Goal: Task Accomplishment & Management: Use online tool/utility

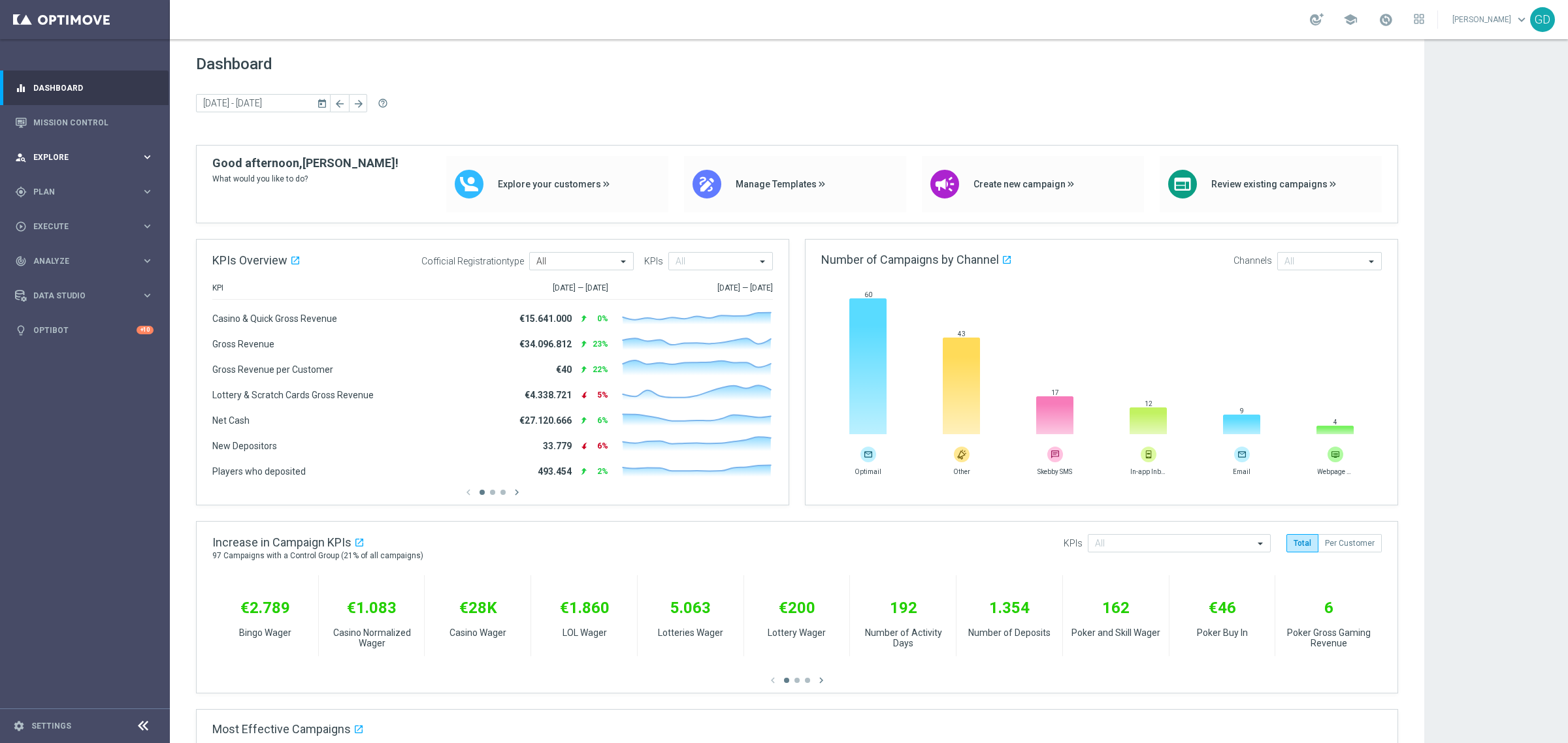
click at [56, 153] on span "Explore" at bounding box center [86, 157] width 108 height 8
click at [55, 347] on span "Plan" at bounding box center [86, 348] width 108 height 8
click at [70, 315] on div "play_circle_outline Execute keyboard_arrow_right" at bounding box center [84, 324] width 168 height 35
click at [60, 249] on link "Campaign Builder" at bounding box center [85, 254] width 102 height 11
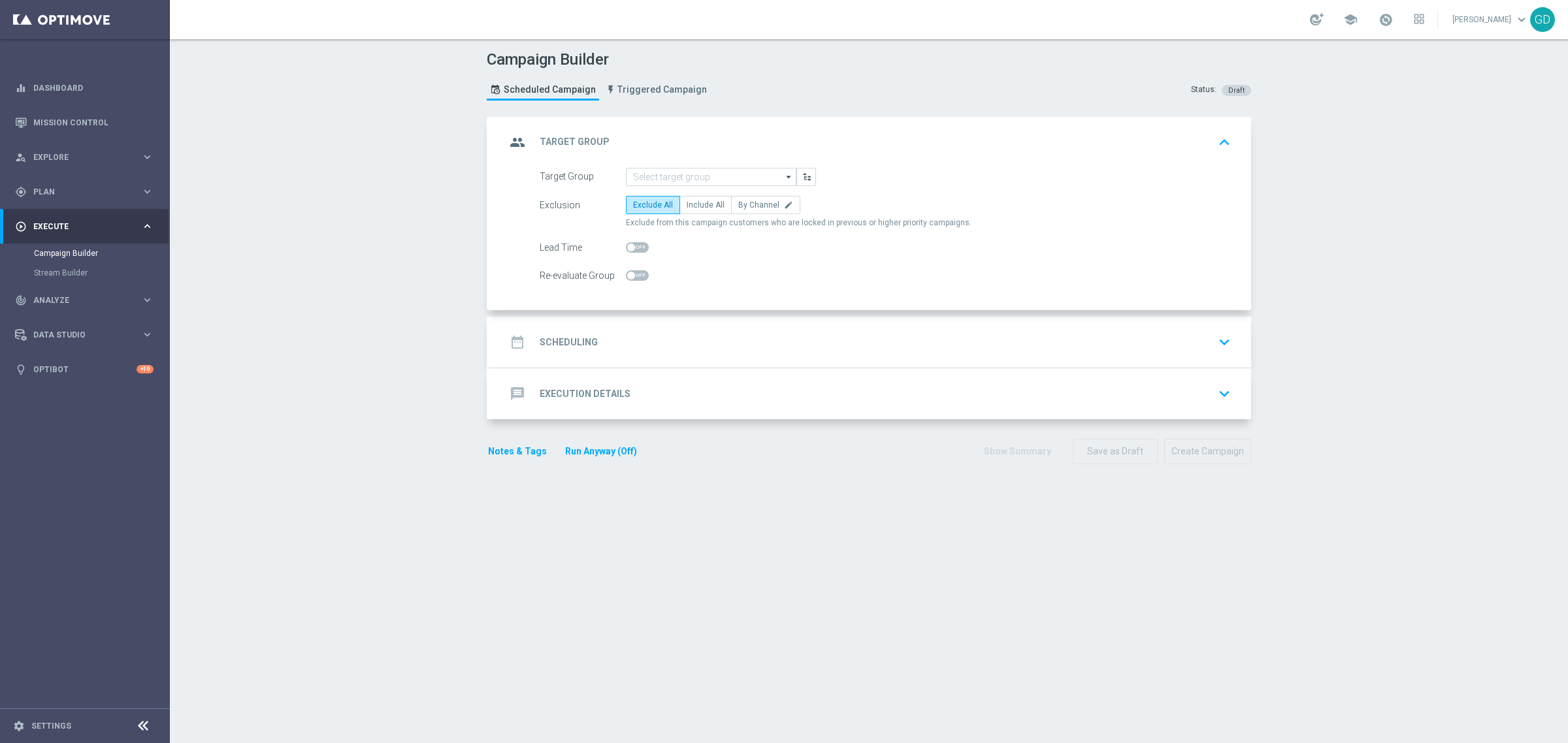
click at [783, 176] on icon "arrow_drop_down" at bounding box center [789, 176] width 13 height 17
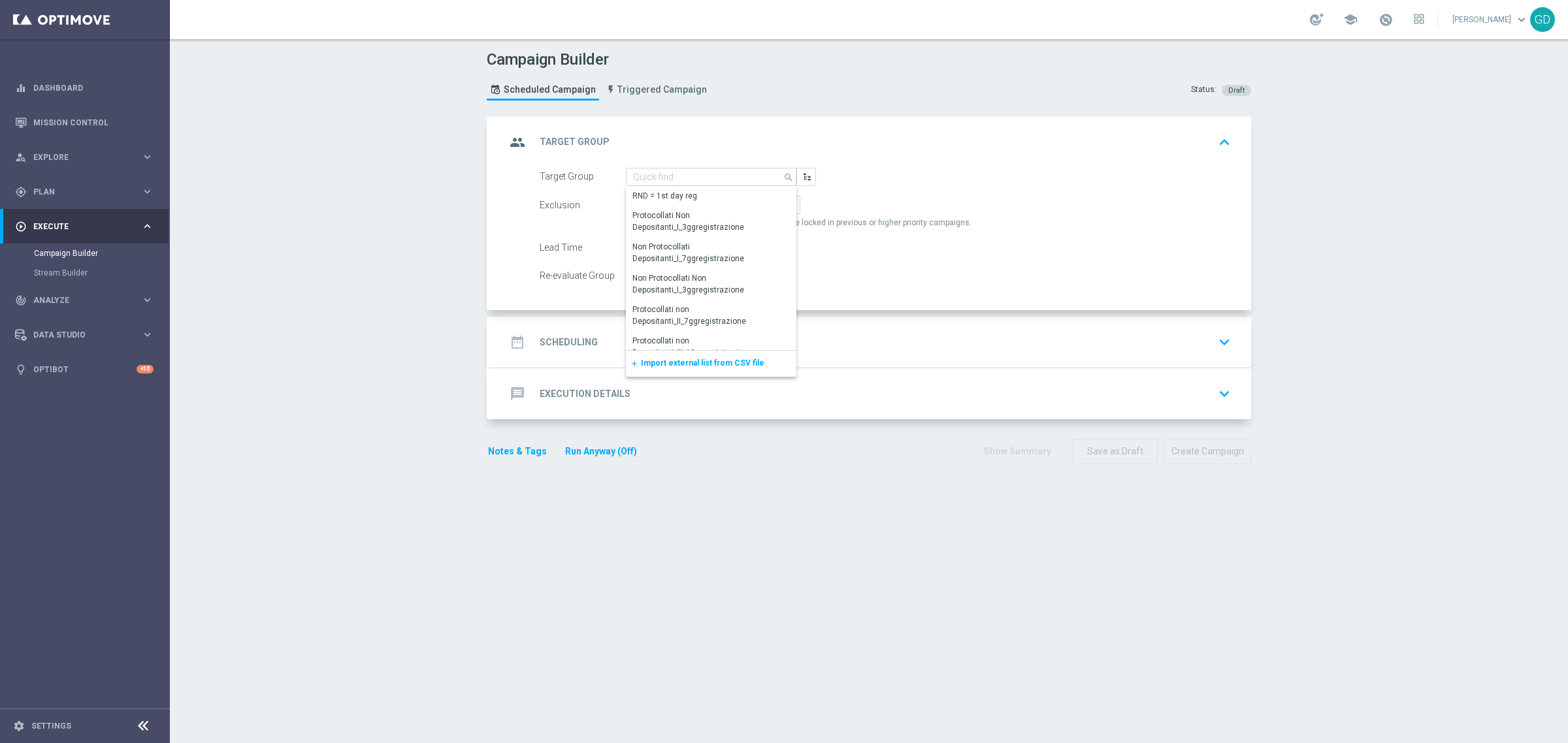
click at [784, 178] on icon "search" at bounding box center [789, 176] width 12 height 14
click at [865, 158] on div "group Target Group keyboard_arrow_up" at bounding box center [870, 141] width 761 height 51
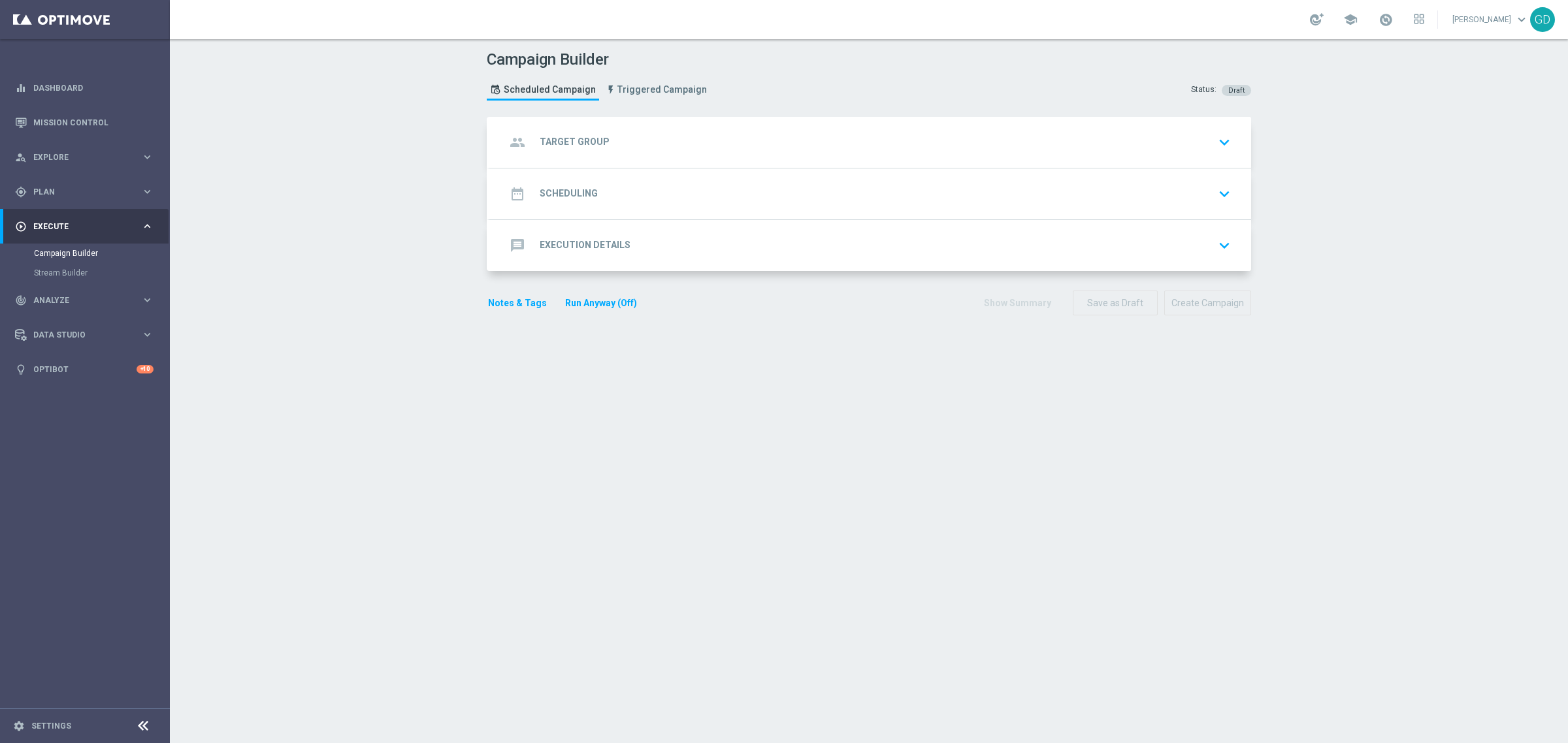
click at [565, 138] on h2 "Target Group" at bounding box center [574, 142] width 70 height 12
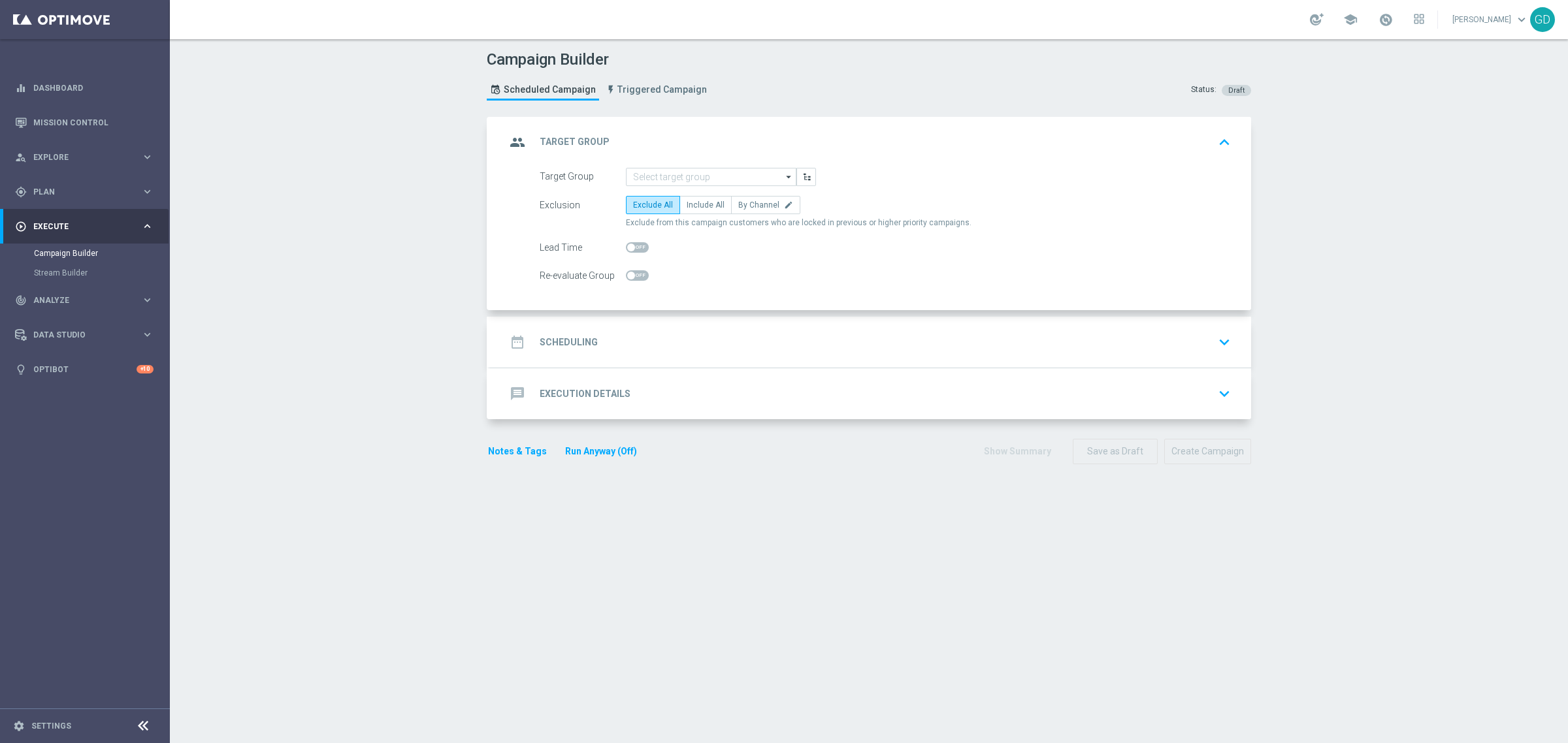
click at [783, 171] on icon "arrow_drop_down" at bounding box center [789, 176] width 13 height 17
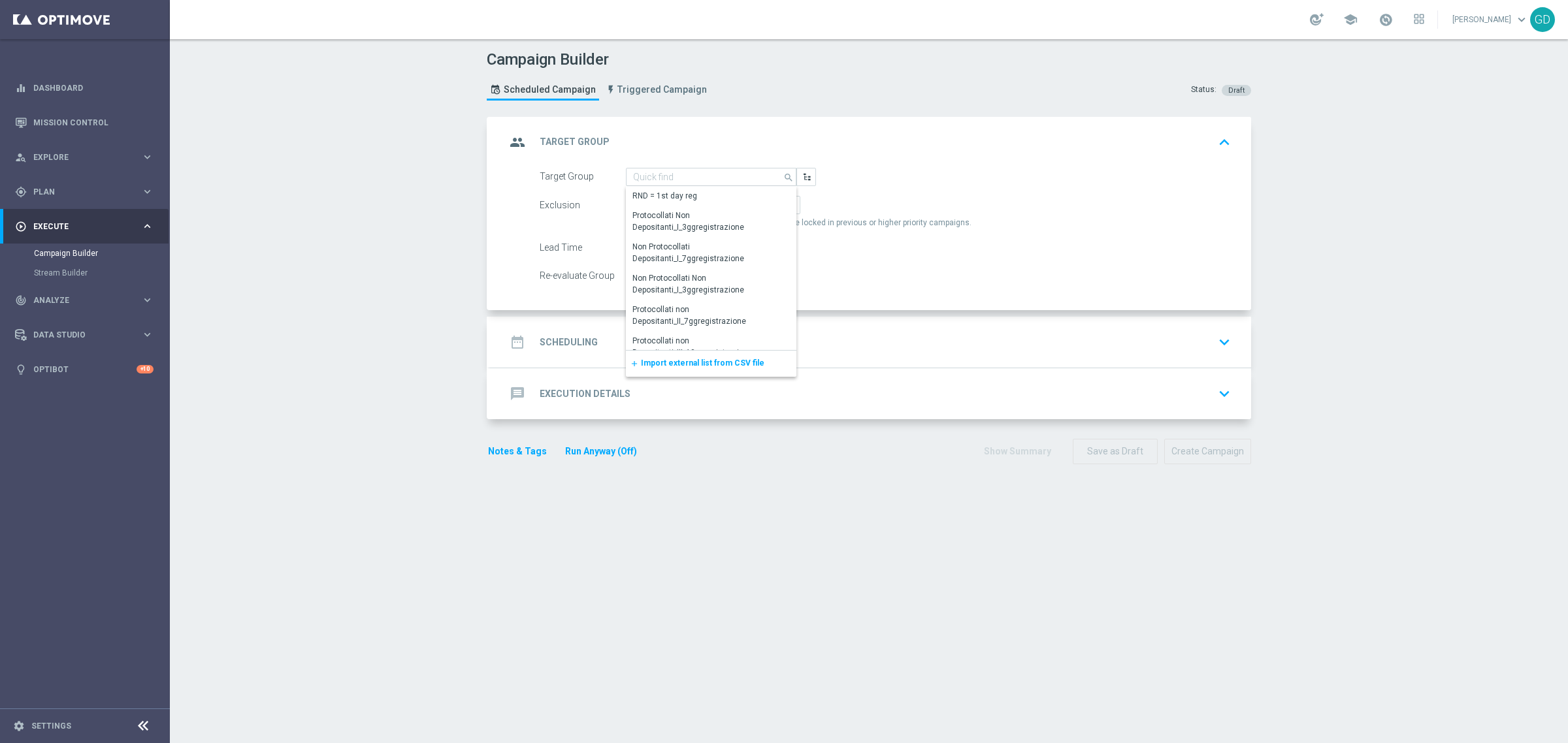
click at [681, 359] on span "Import external list from CSV file" at bounding box center [703, 363] width 124 height 9
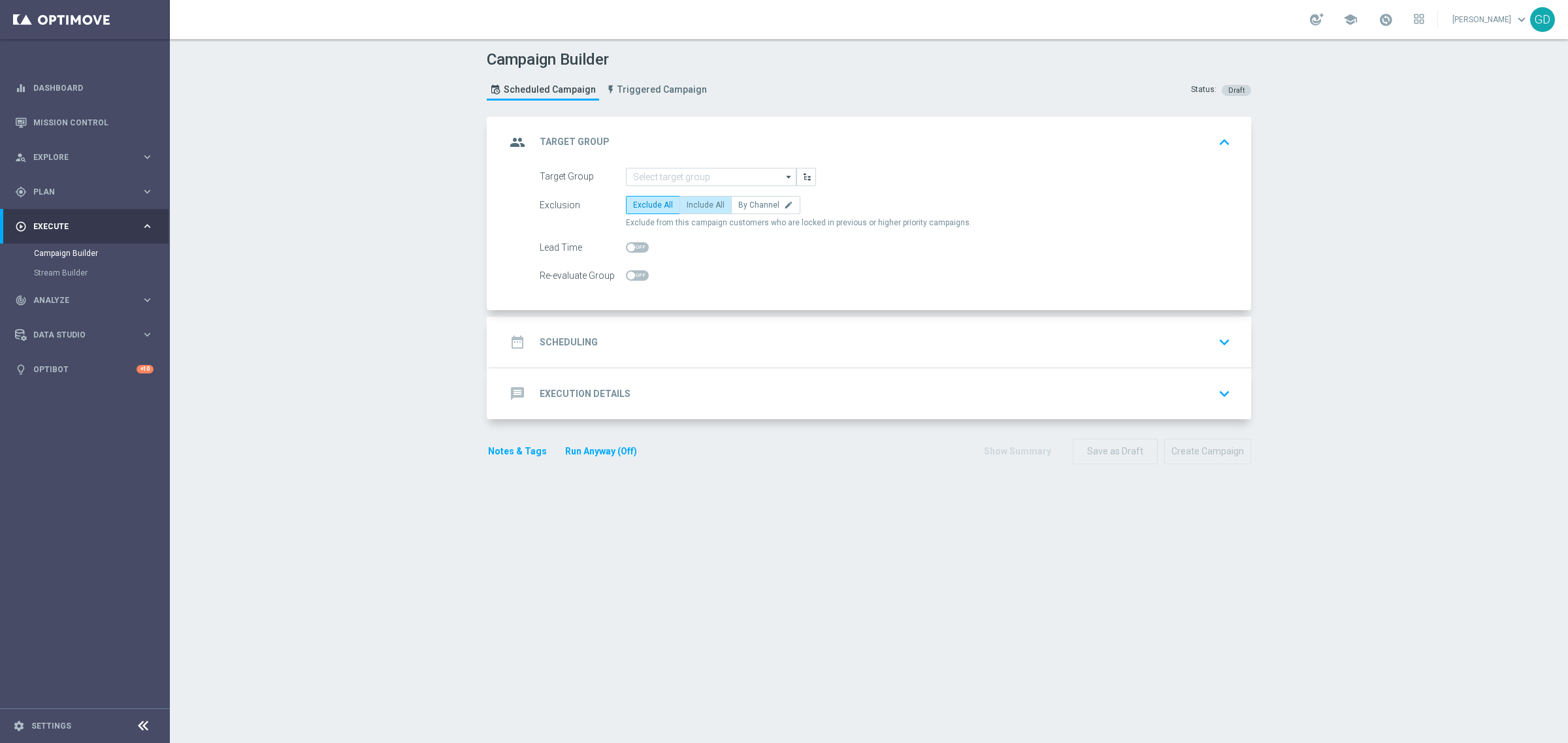
click at [701, 207] on span "Include All" at bounding box center [705, 205] width 38 height 9
click at [695, 207] on input "Include All" at bounding box center [691, 207] width 9 height 9
radio input "true"
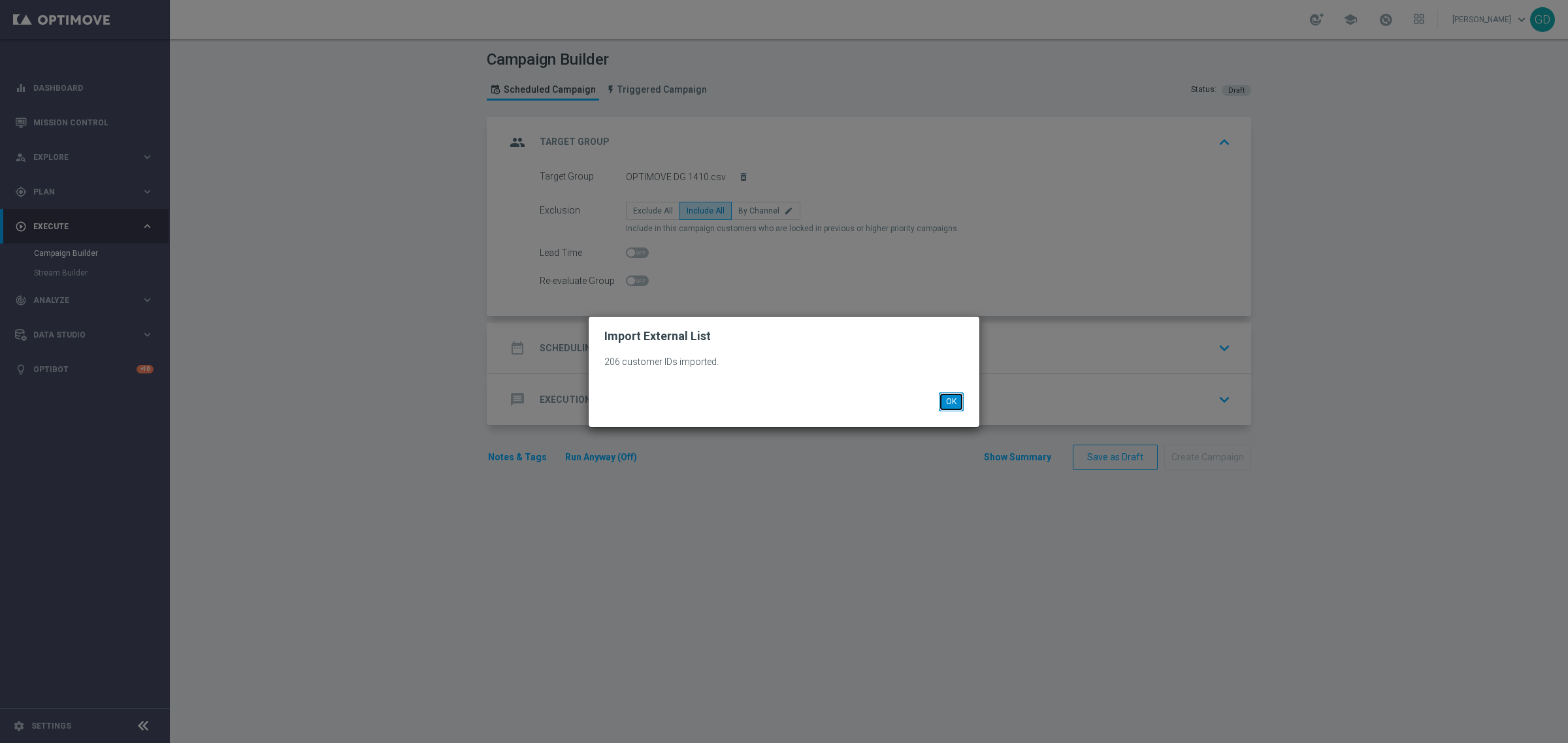
click at [948, 405] on button "OK" at bounding box center [951, 401] width 25 height 19
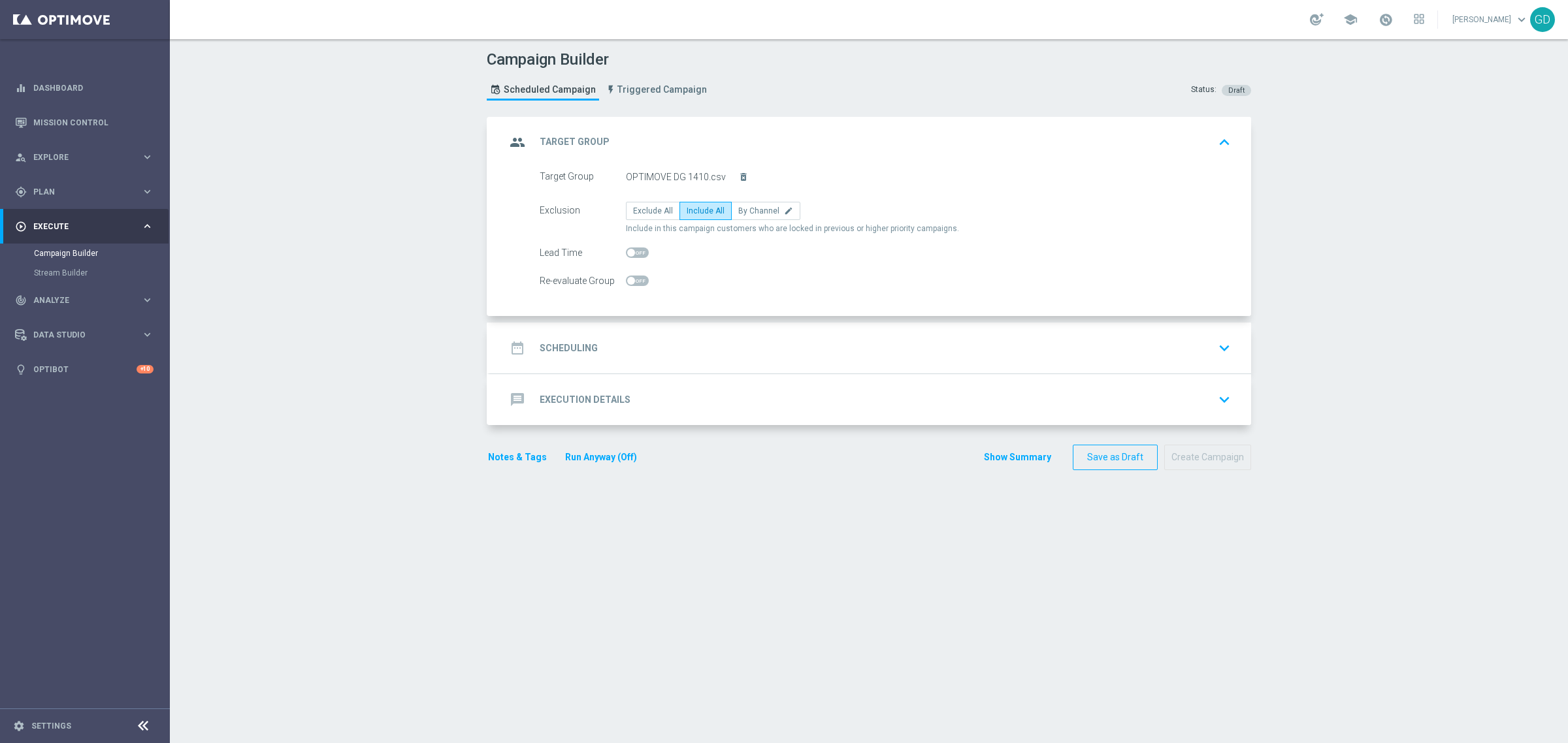
click at [583, 347] on h2 "Scheduling" at bounding box center [568, 349] width 58 height 12
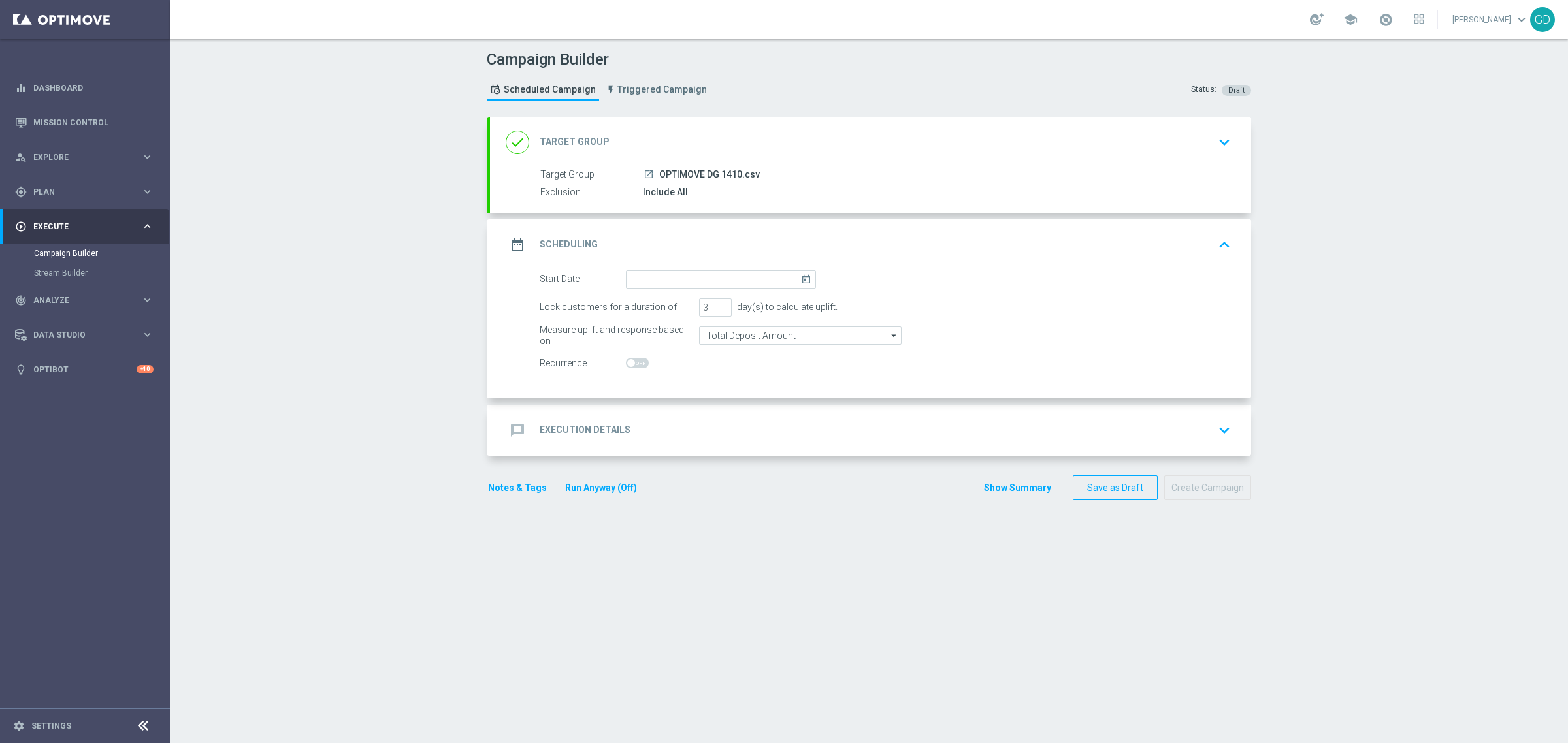
click at [801, 281] on icon "today" at bounding box center [808, 278] width 15 height 14
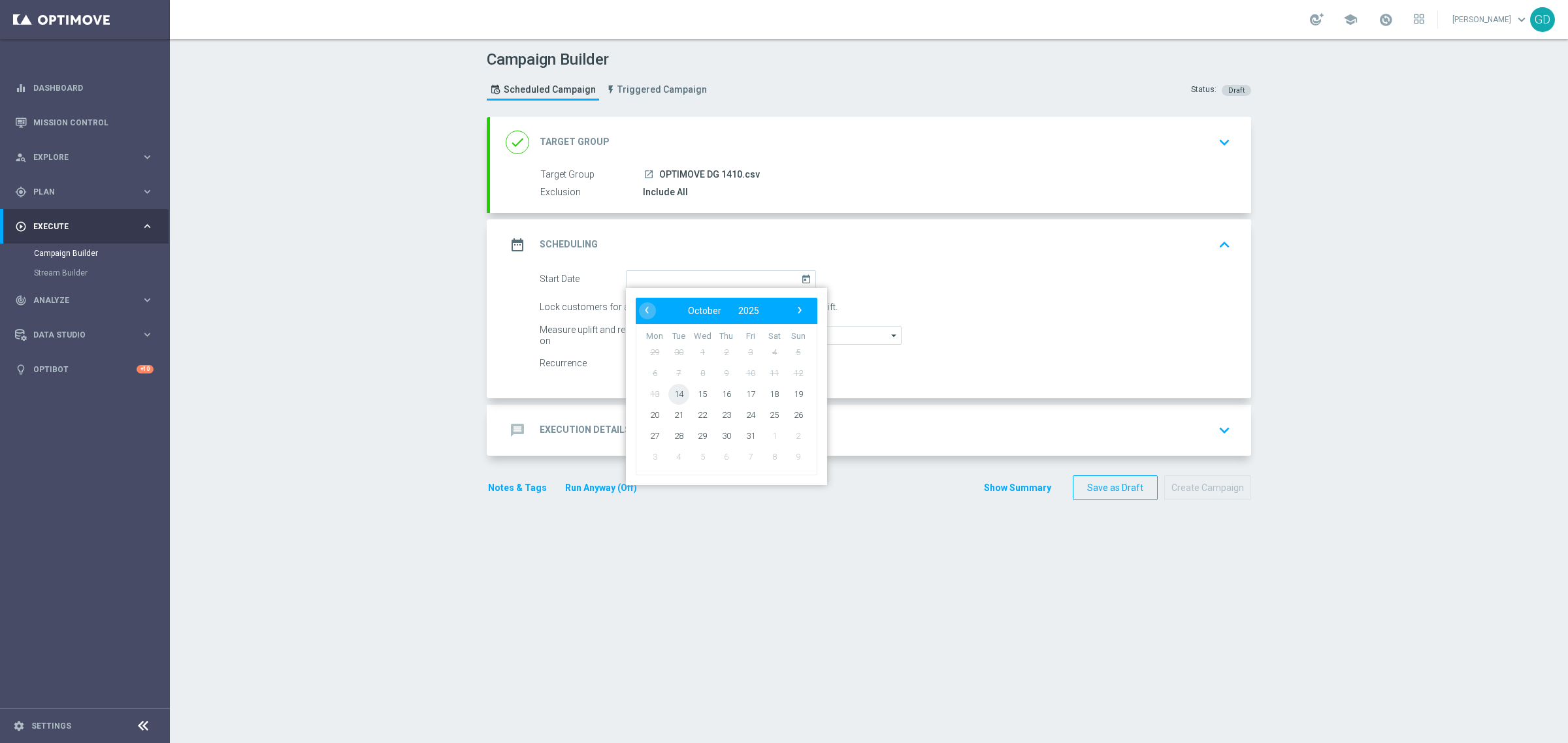
click at [671, 395] on span "14" at bounding box center [678, 393] width 20 height 20
type input "[DATE]"
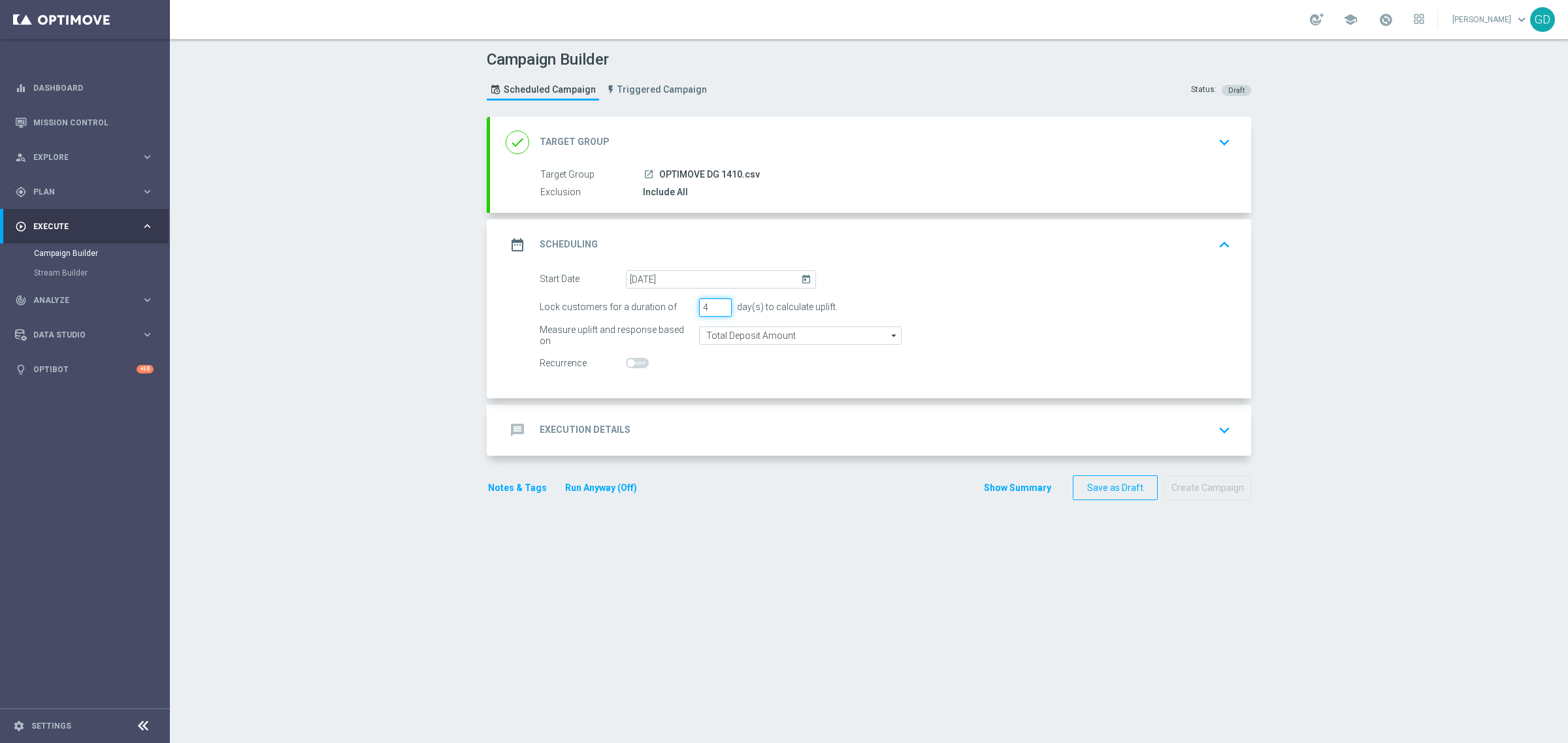
type input "4"
click at [717, 303] on input "4" at bounding box center [715, 307] width 33 height 19
click at [908, 323] on form "Start Date [DATE] [DATE] Lock customers for a duration of 4 day(s) to calculate…" at bounding box center [885, 321] width 691 height 102
click at [553, 429] on h2 "Execution Details" at bounding box center [585, 430] width 91 height 12
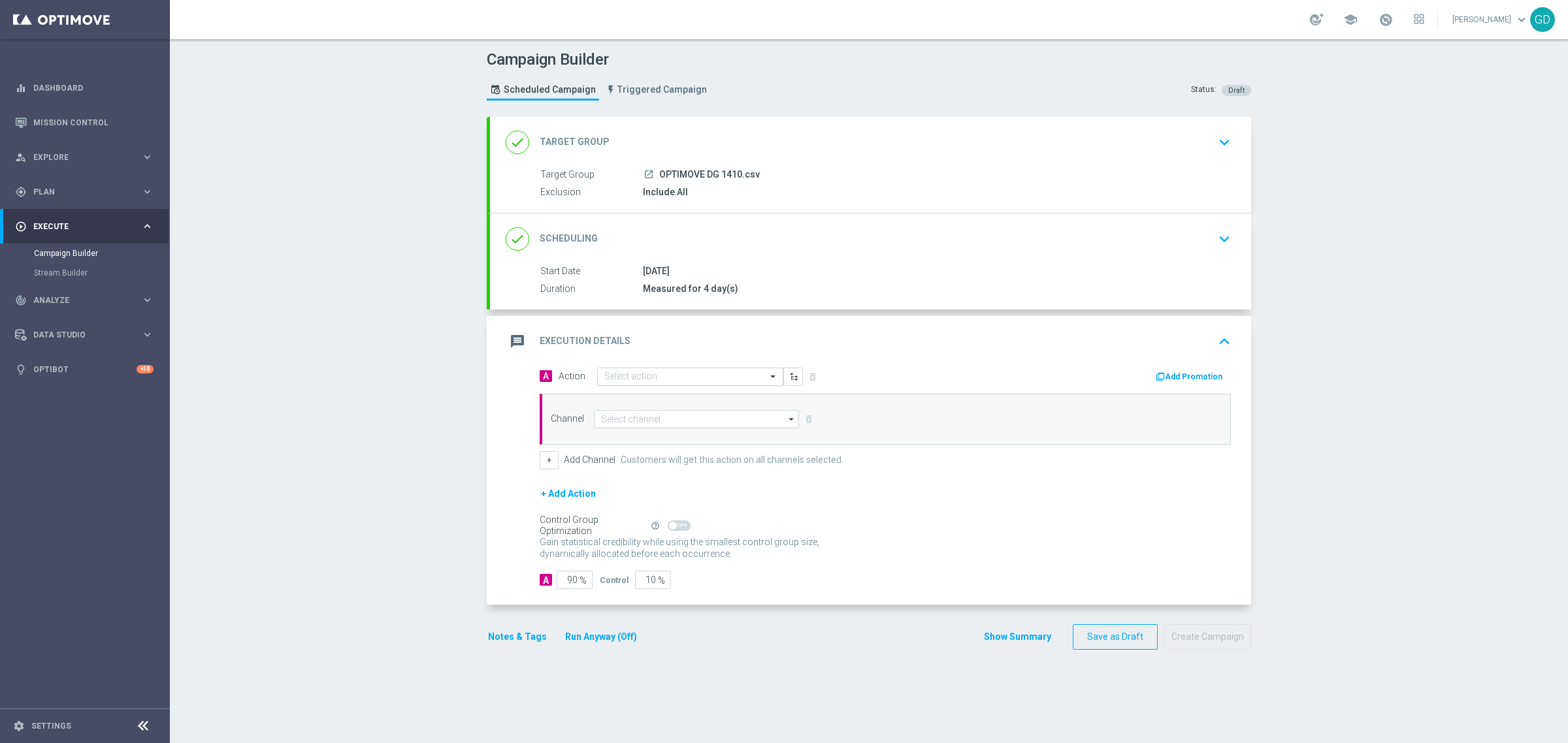
click at [630, 367] on div "Select action" at bounding box center [690, 376] width 186 height 19
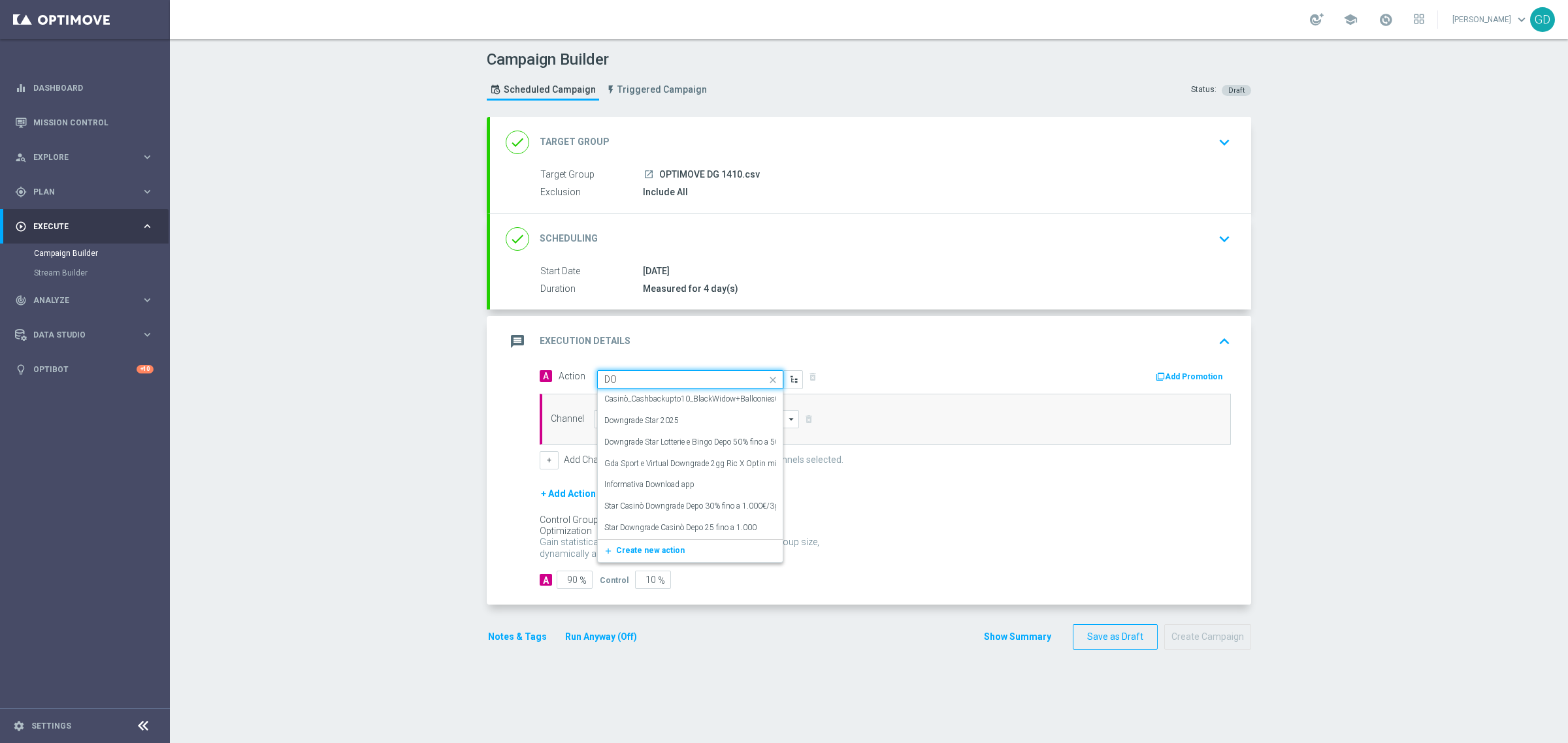
type input "DOW"
click at [642, 421] on label "Downgrade Star 2025" at bounding box center [642, 421] width 75 height 11
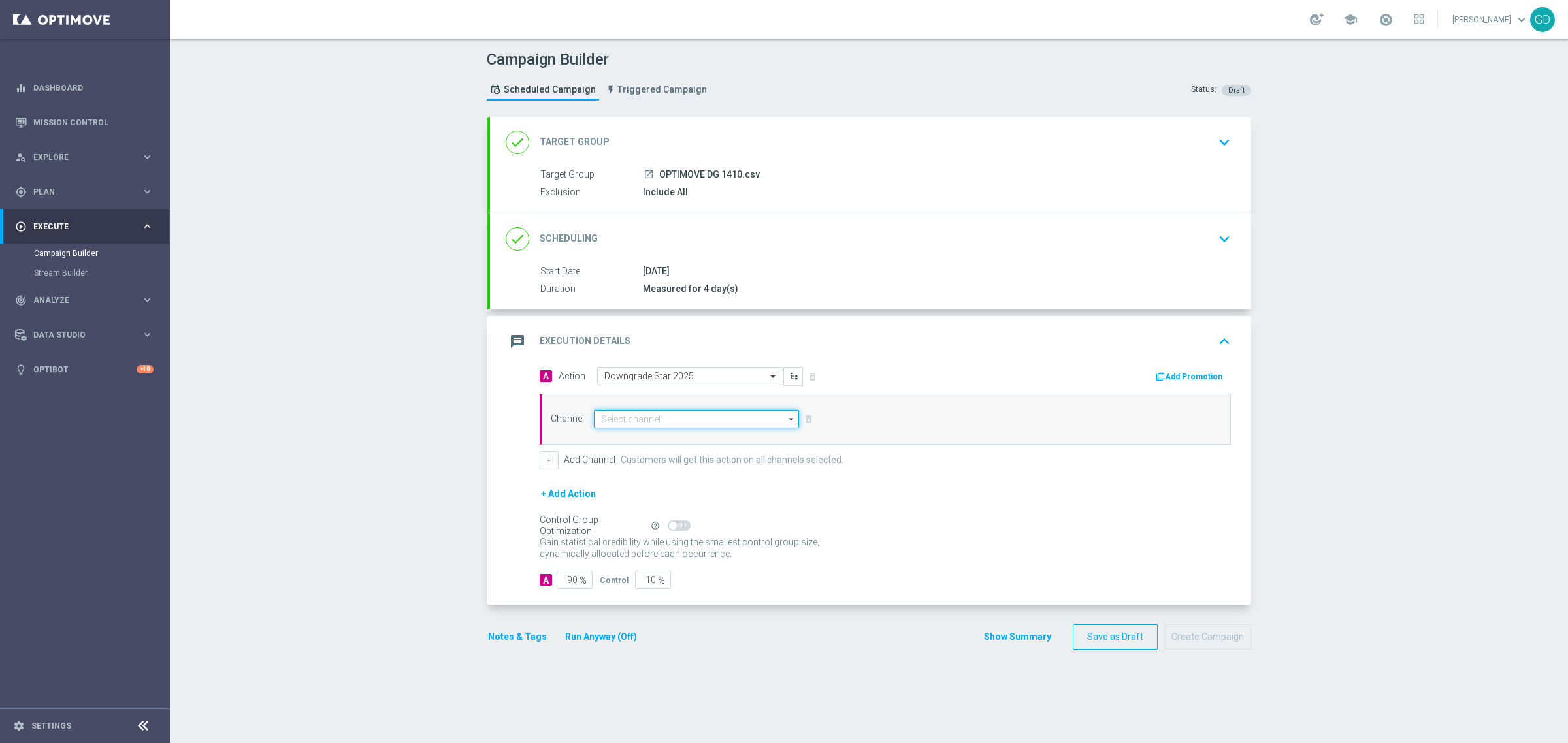
click at [736, 425] on input at bounding box center [696, 419] width 205 height 19
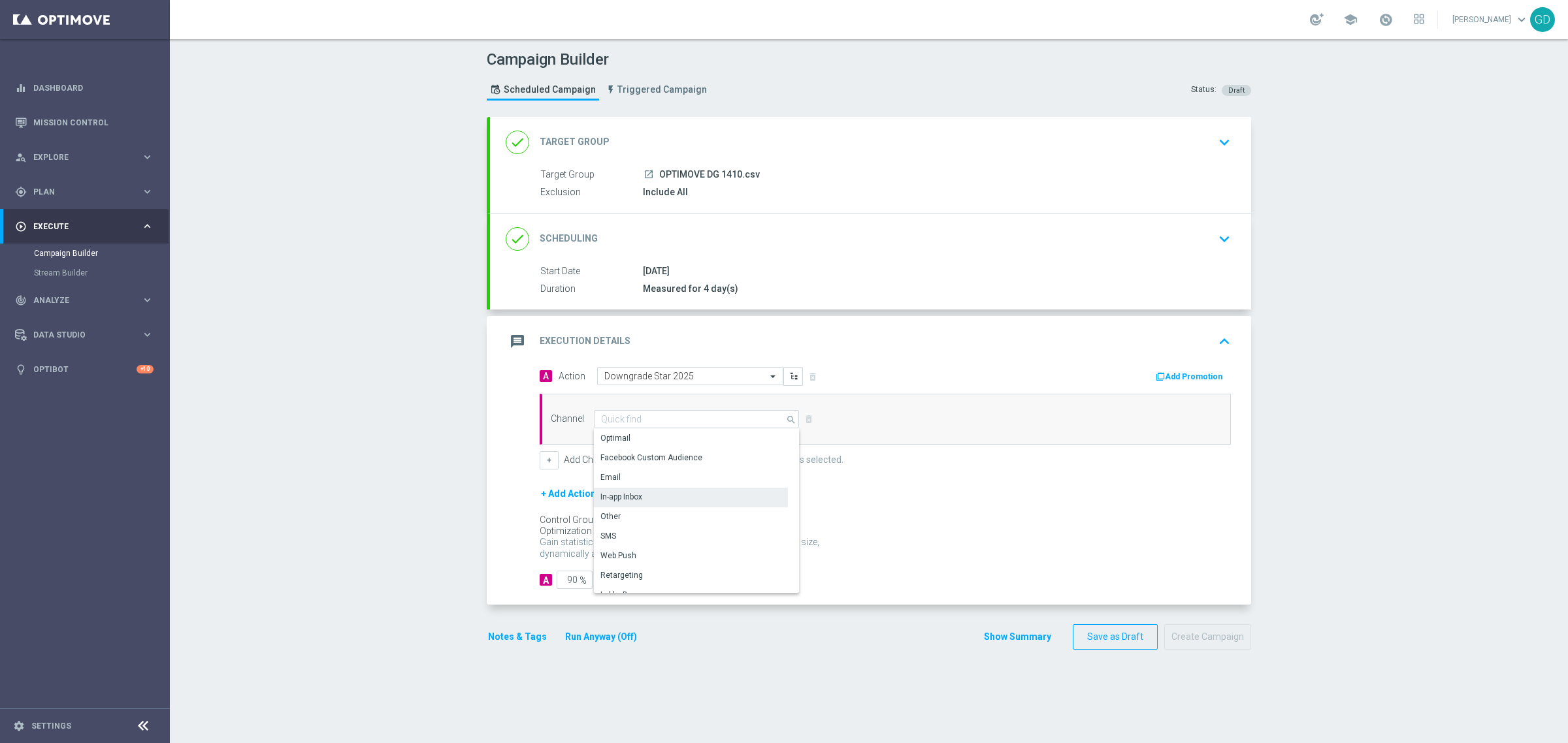
click at [690, 490] on div "In-app Inbox" at bounding box center [691, 497] width 194 height 19
type input "In-app Inbox"
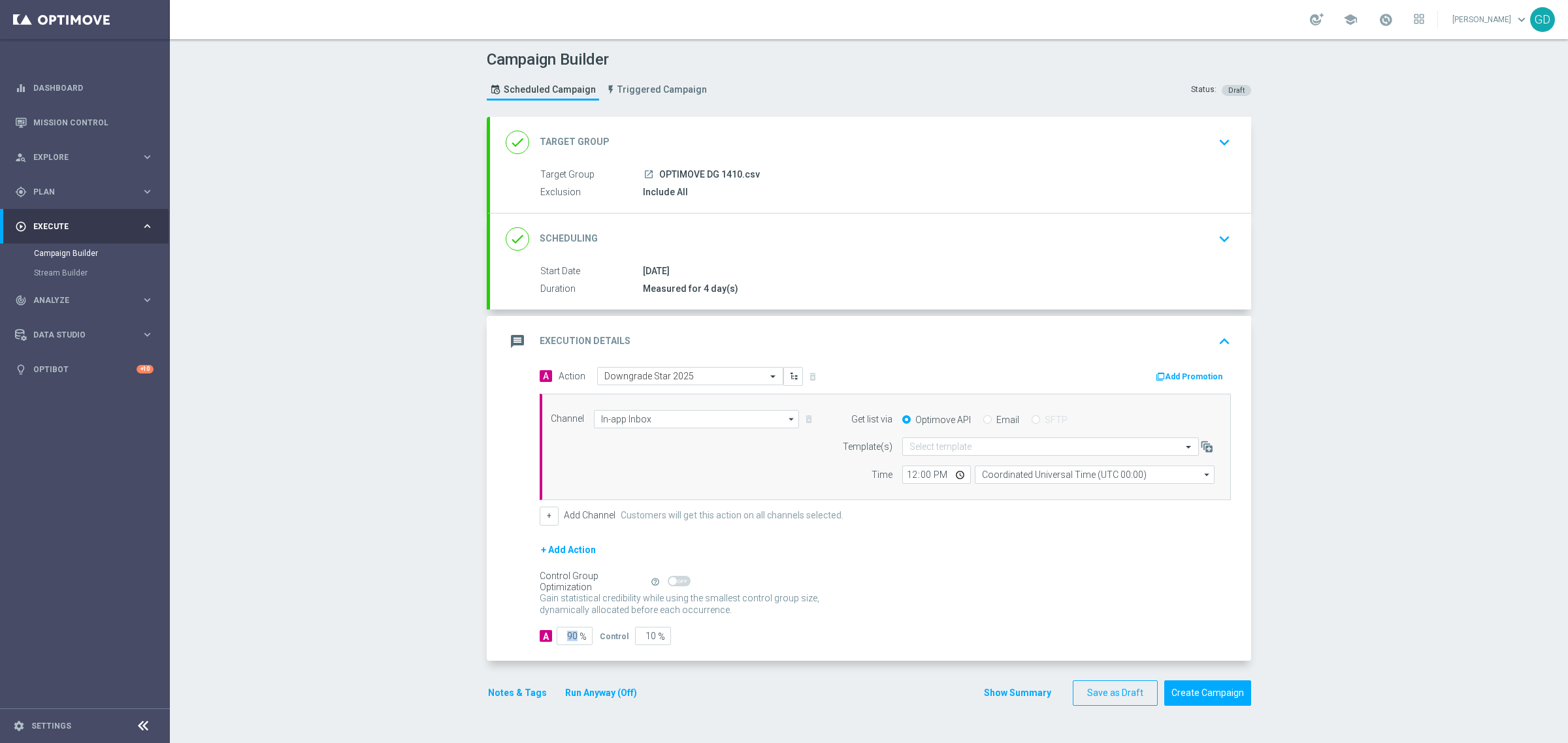
drag, startPoint x: 573, startPoint y: 641, endPoint x: 551, endPoint y: 638, distance: 22.2
click at [557, 638] on div "90 %" at bounding box center [573, 635] width 33 height 19
drag, startPoint x: 686, startPoint y: 640, endPoint x: 680, endPoint y: 636, distance: 7.2
click at [681, 636] on div "A 90 % Control 10 %" at bounding box center [885, 635] width 691 height 19
drag, startPoint x: 572, startPoint y: 640, endPoint x: 557, endPoint y: 636, distance: 15.5
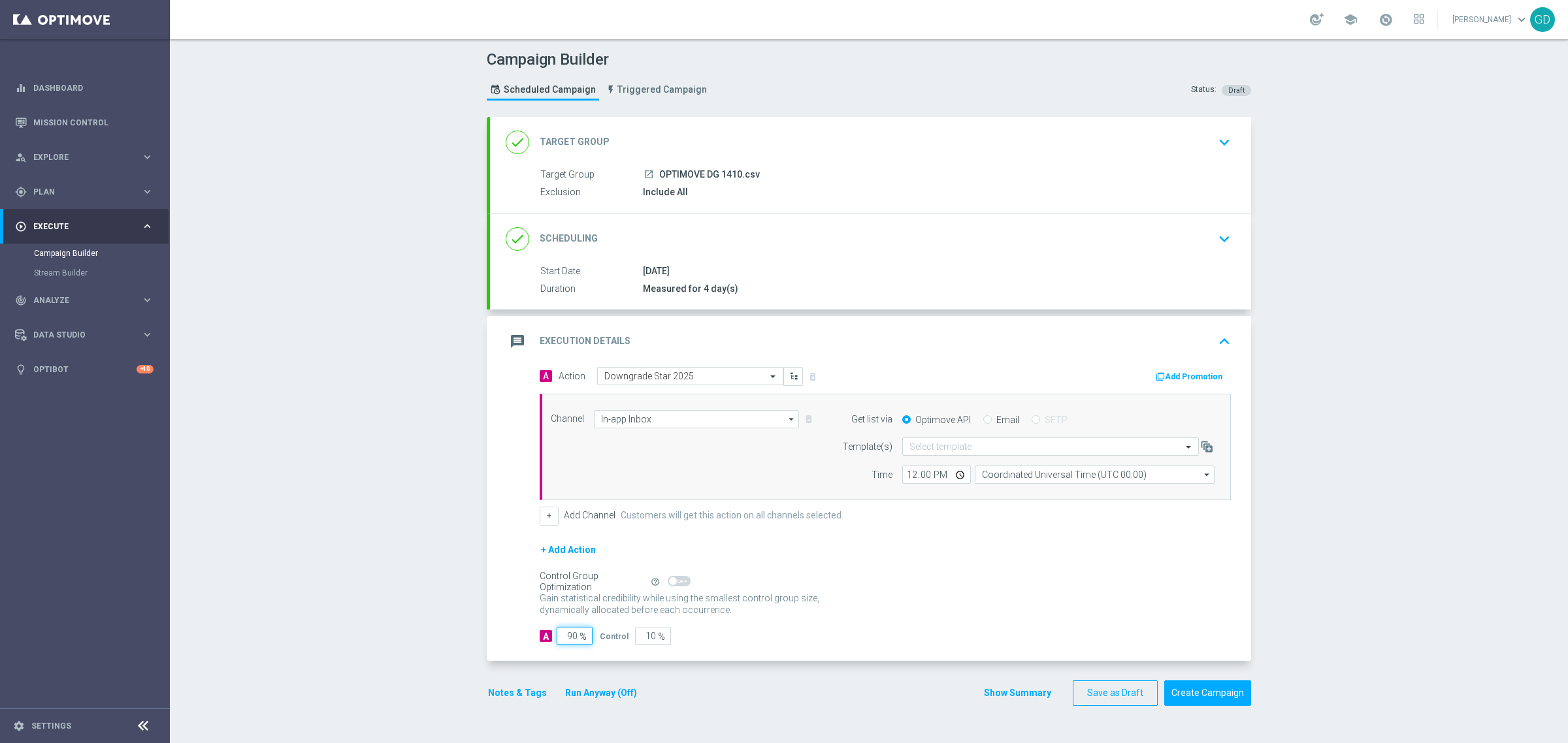
click at [557, 635] on input "90" at bounding box center [574, 635] width 36 height 19
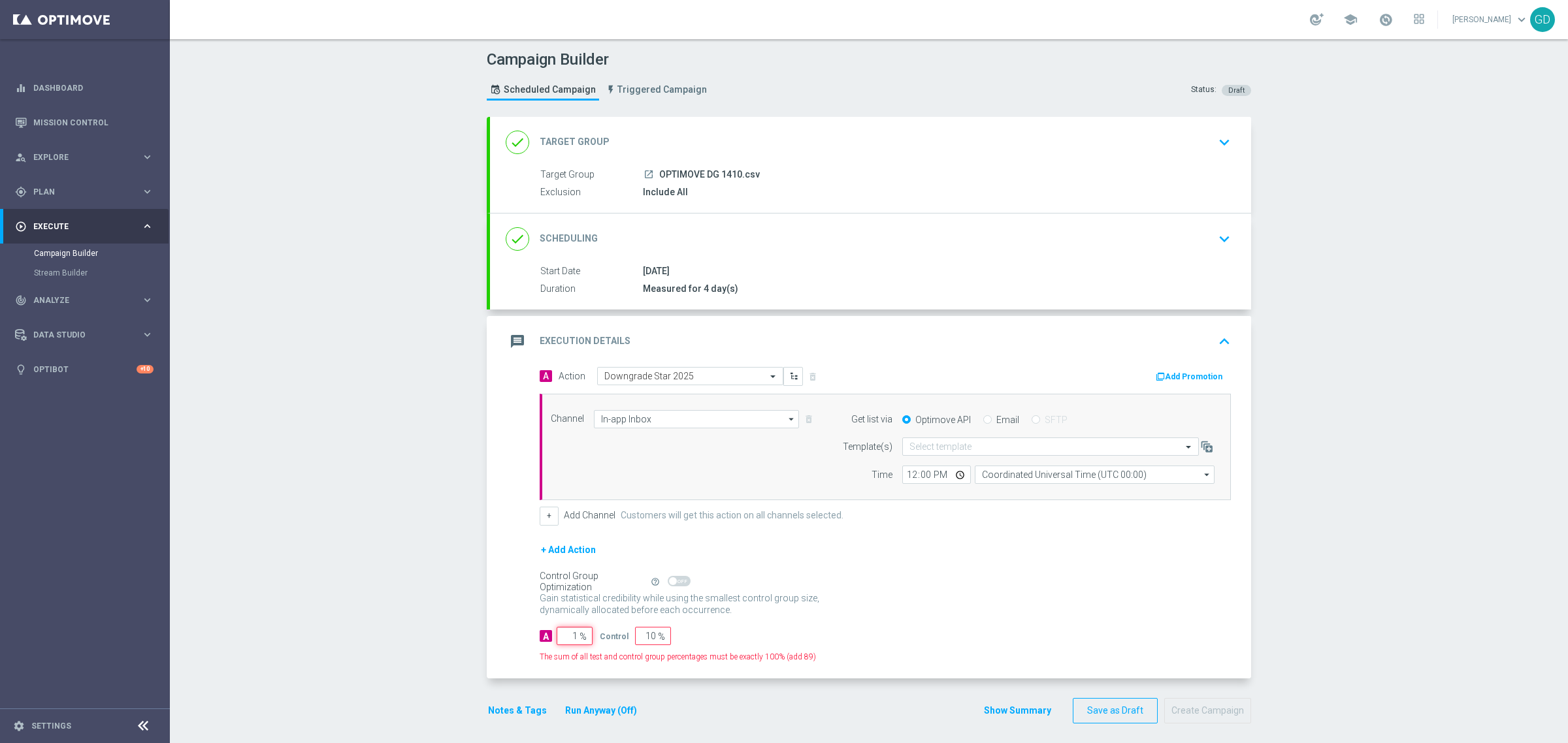
type input "10"
type input "90"
type input "100"
type input "0"
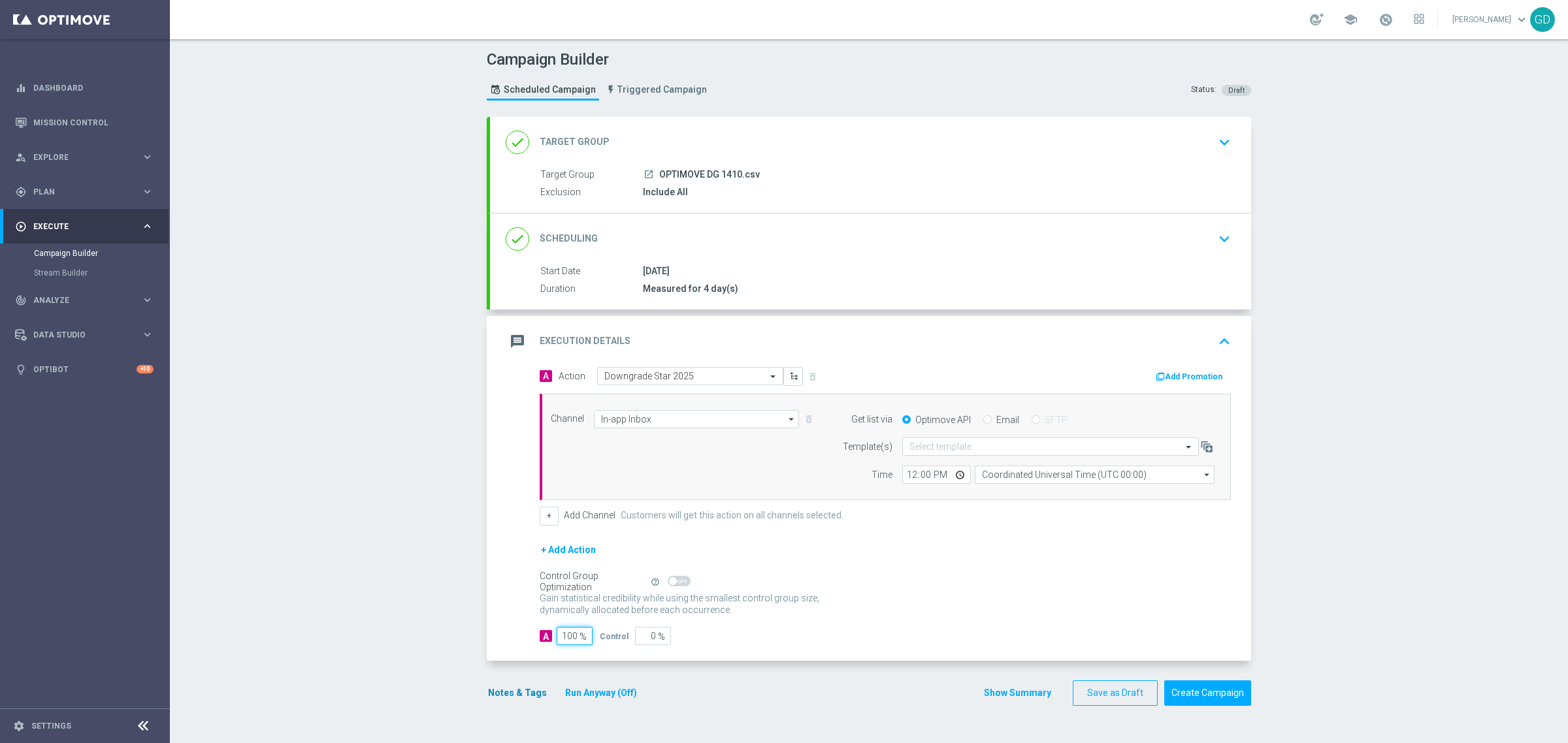
type input "100"
click at [495, 688] on button "Notes & Tags" at bounding box center [517, 693] width 61 height 16
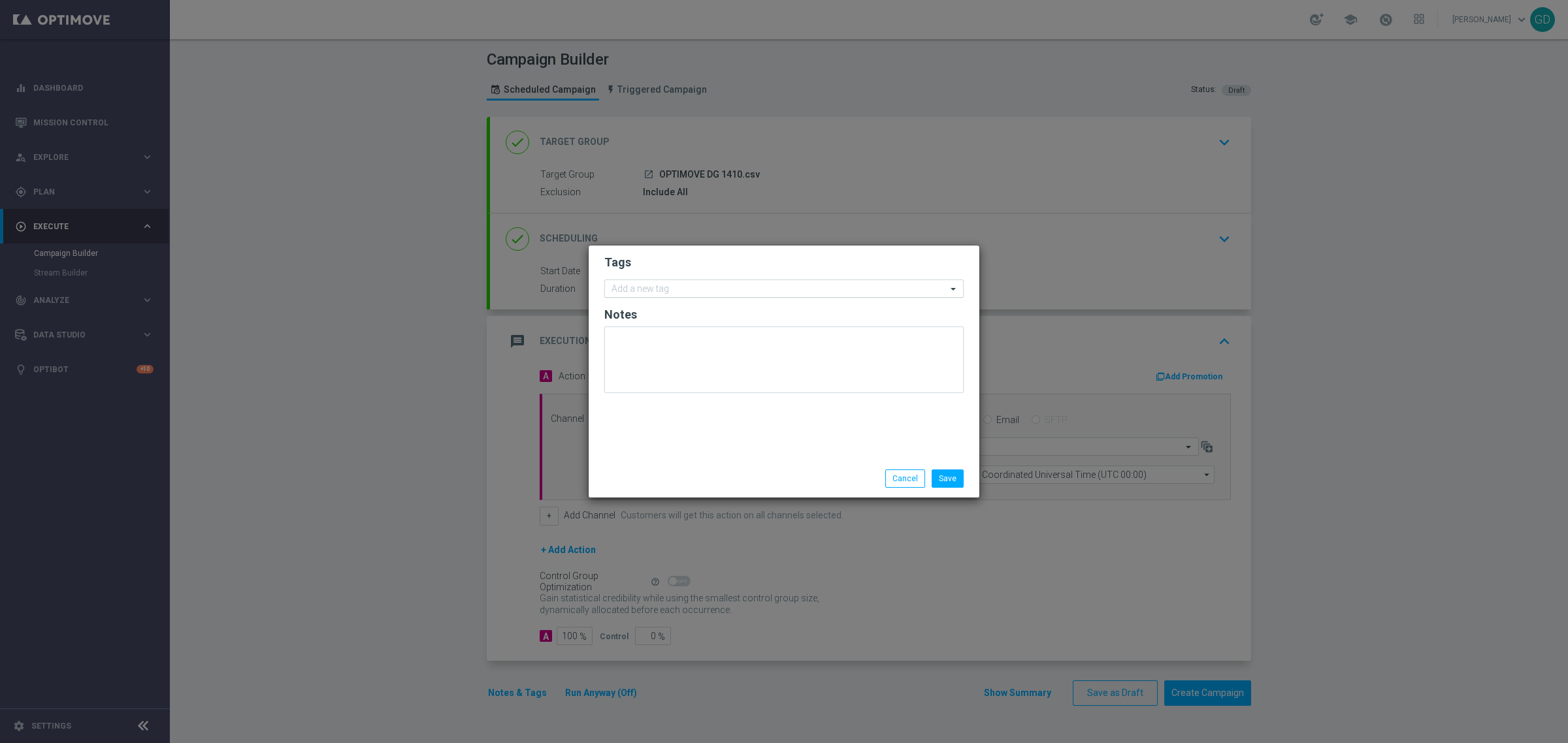
click at [689, 284] on input "text" at bounding box center [779, 289] width 335 height 11
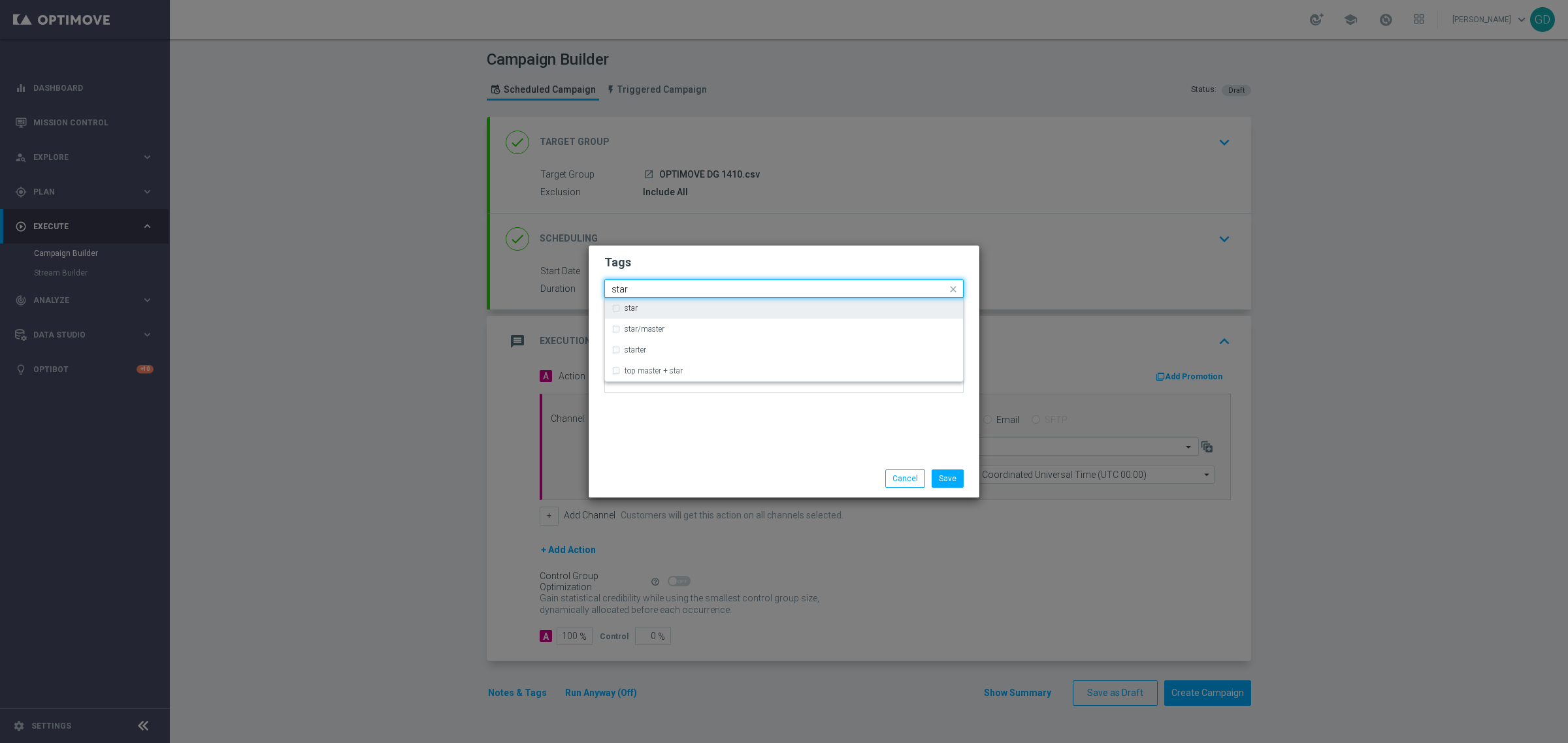
click at [614, 308] on div "star" at bounding box center [784, 308] width 345 height 20
type input "star"
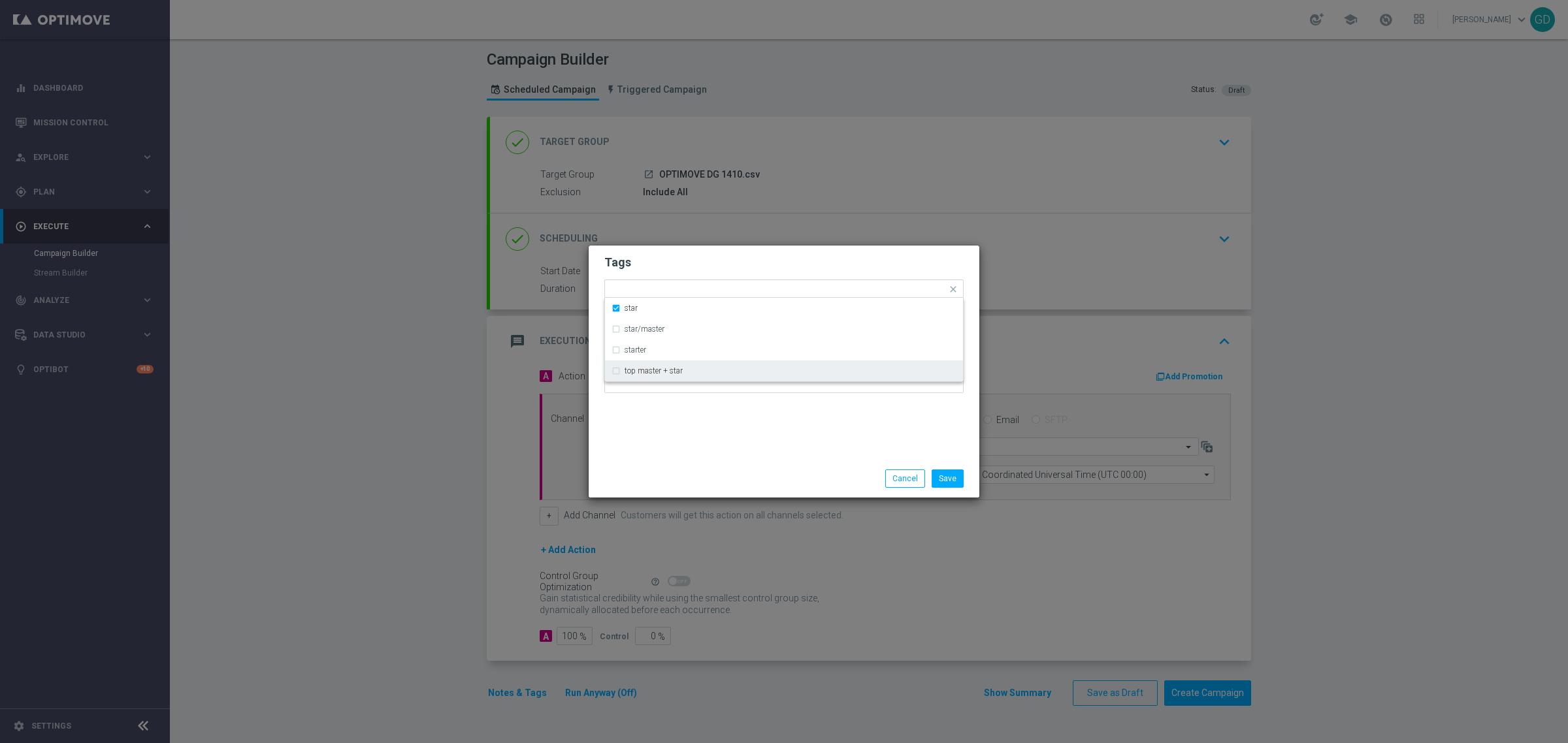
click at [837, 448] on div "Tags Quick find × star star star/master starter top master + star Notes" at bounding box center [784, 352] width 391 height 214
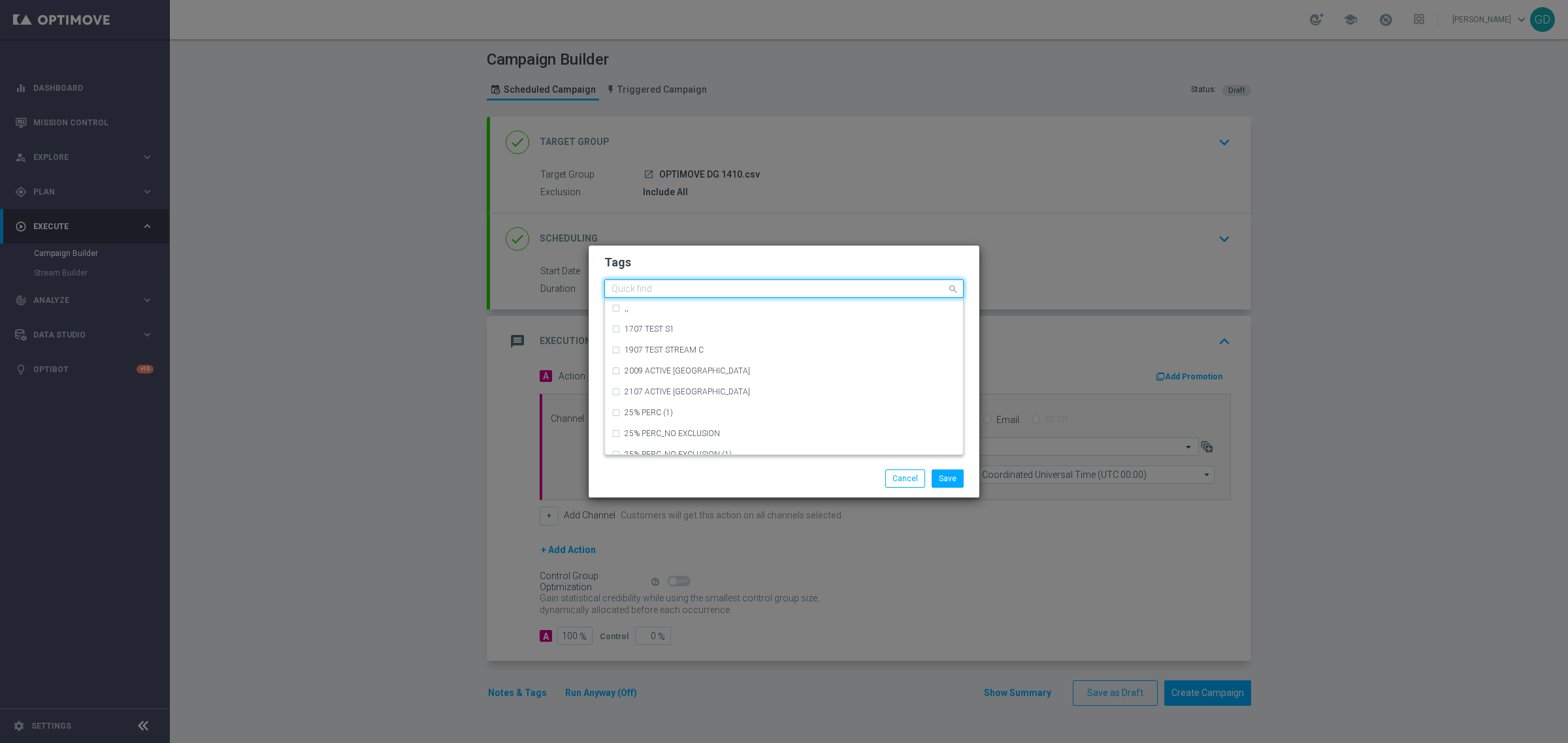
click at [701, 279] on div "Quick find × star" at bounding box center [784, 288] width 360 height 19
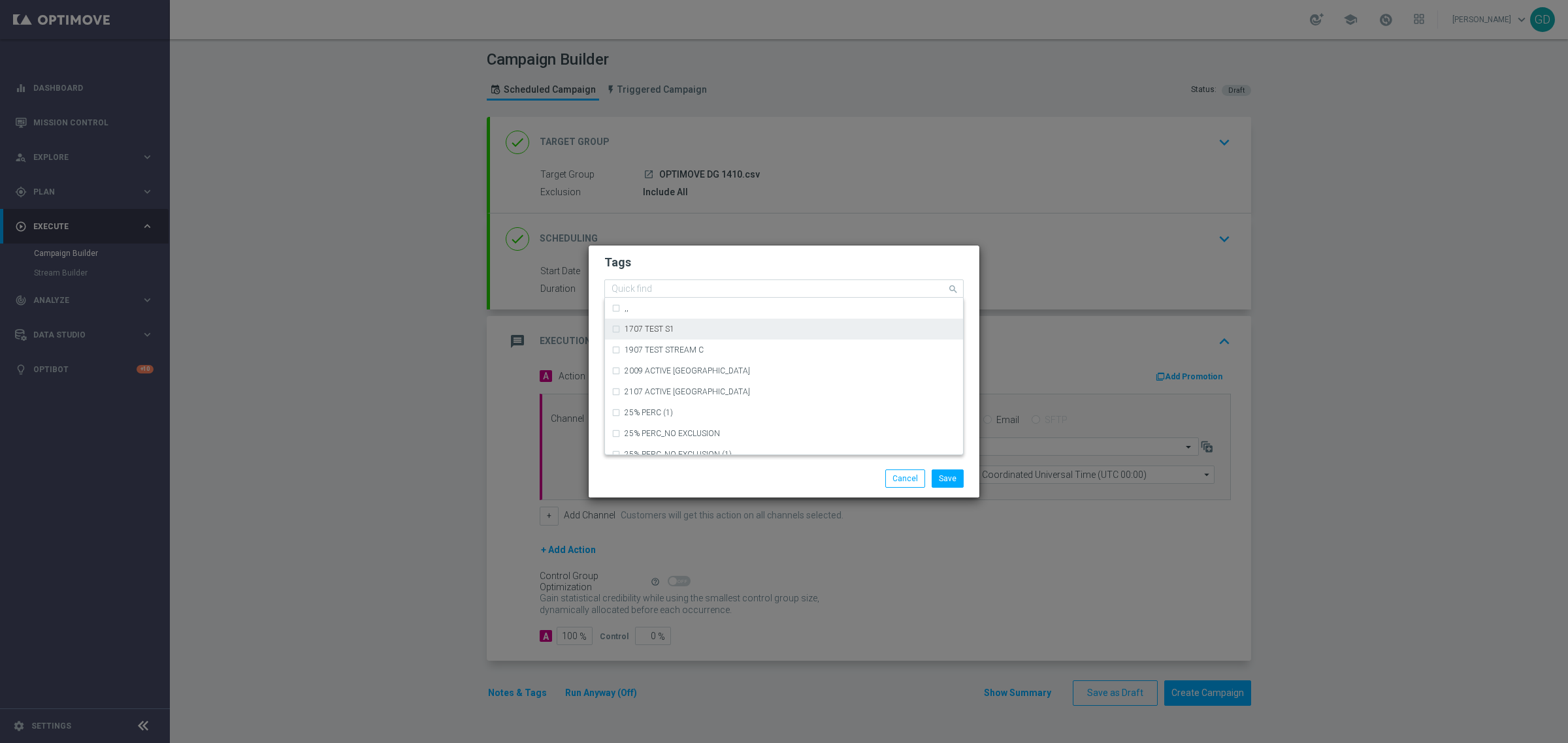
click at [716, 286] on input "text" at bounding box center [779, 289] width 335 height 11
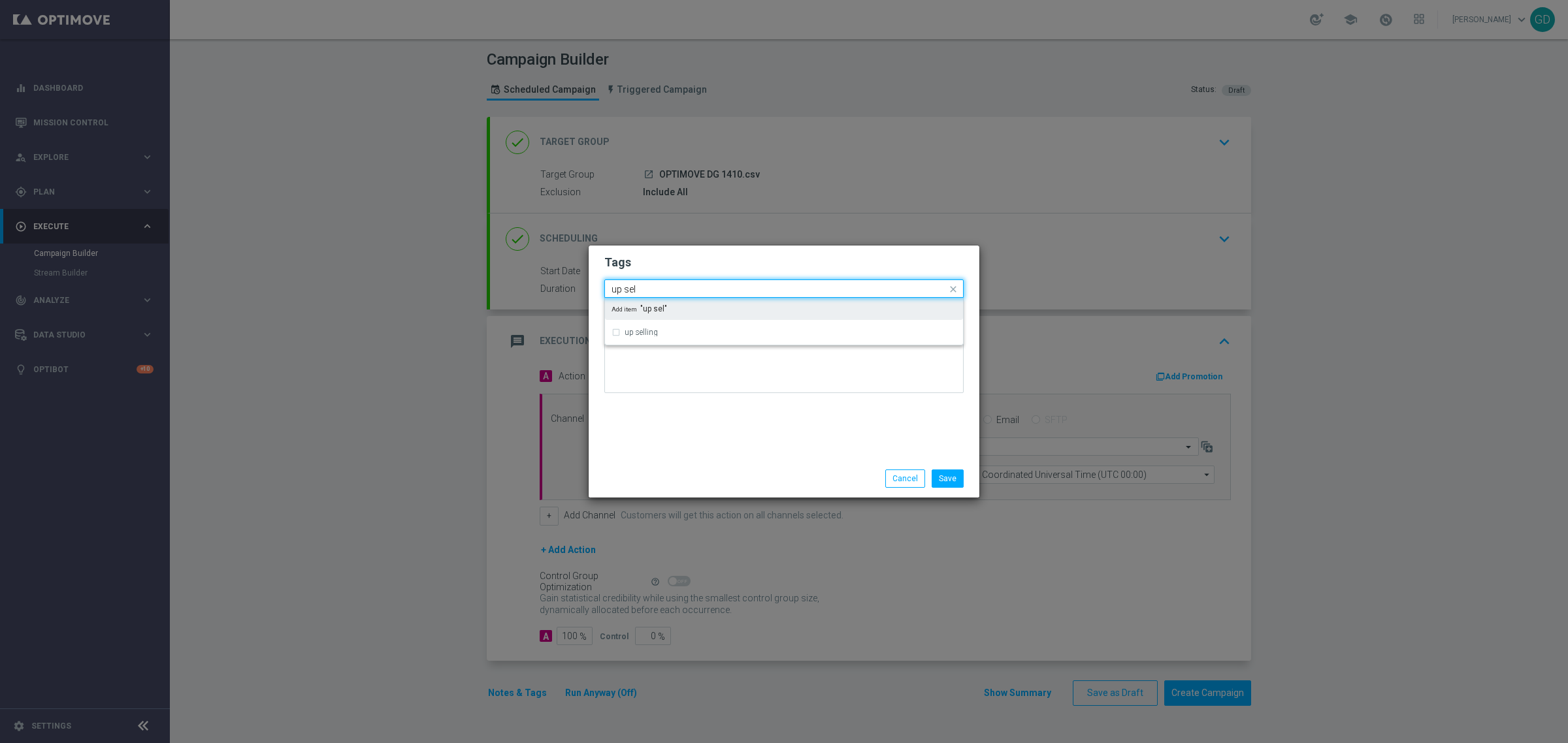
type input "up sell"
click at [603, 320] on div "Tags Quick find × star up selling Add item "up sell" Notes" at bounding box center [784, 352] width 391 height 214
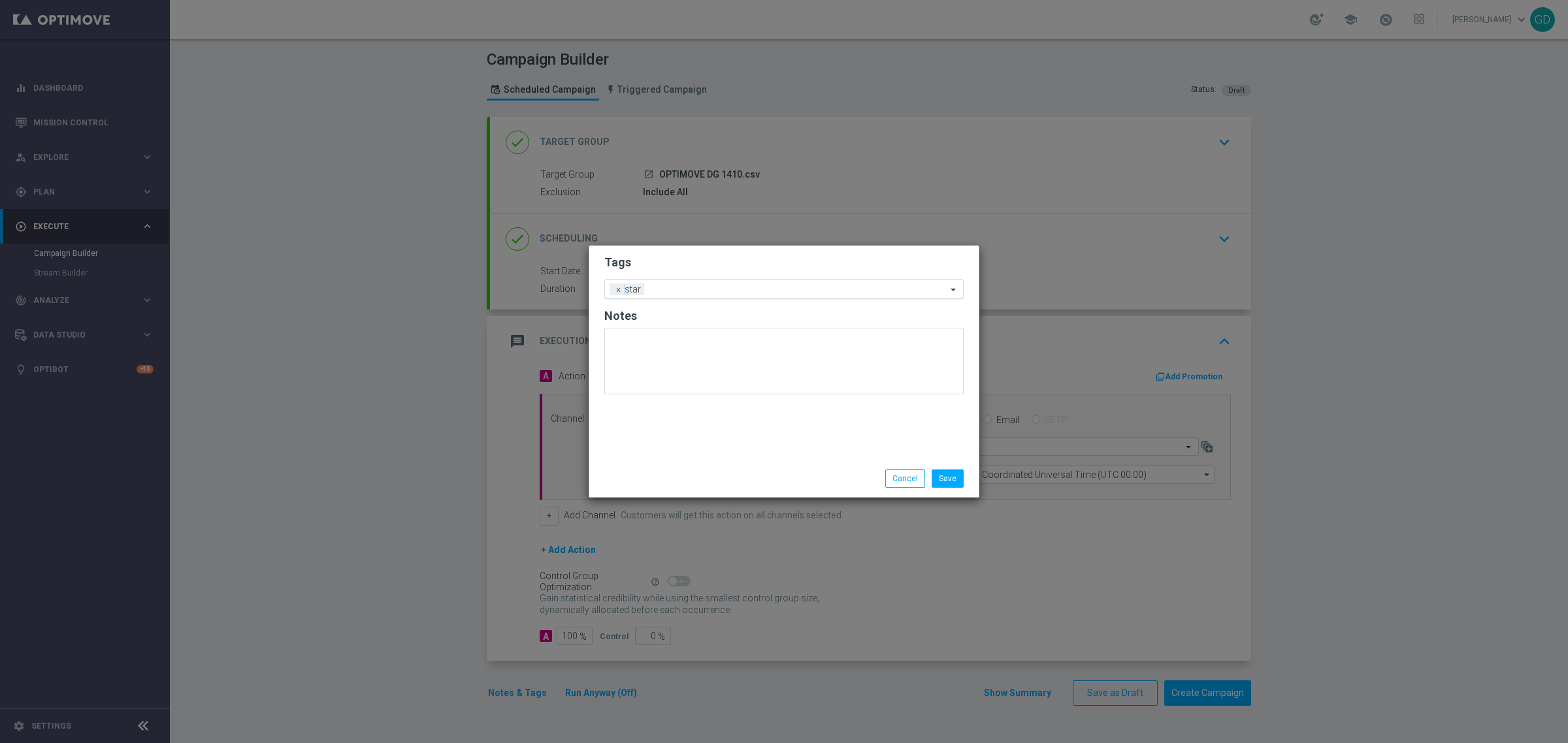
click at [654, 292] on input "text" at bounding box center [798, 290] width 297 height 11
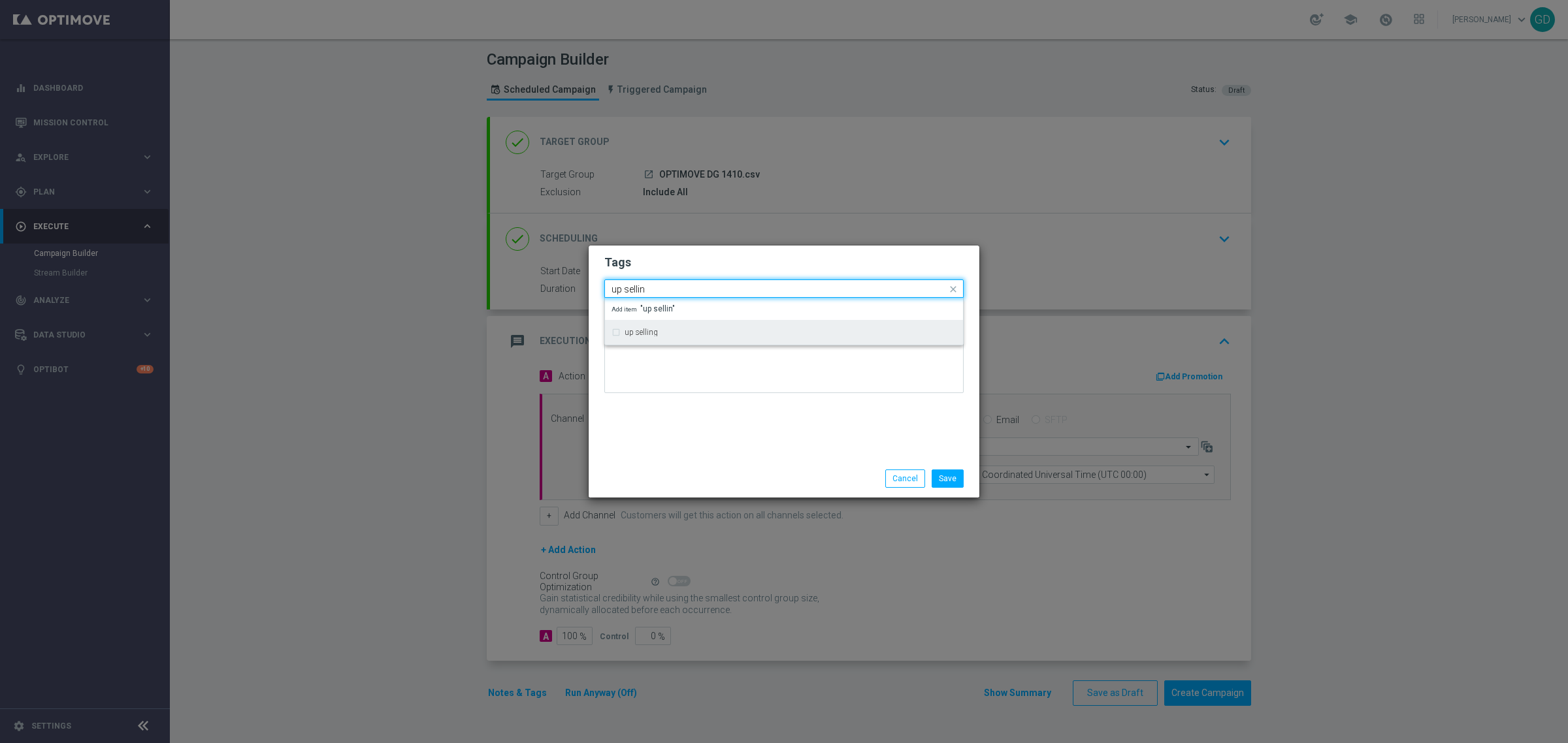
click at [640, 327] on div "up selling" at bounding box center [784, 332] width 345 height 20
type input "up sellin"
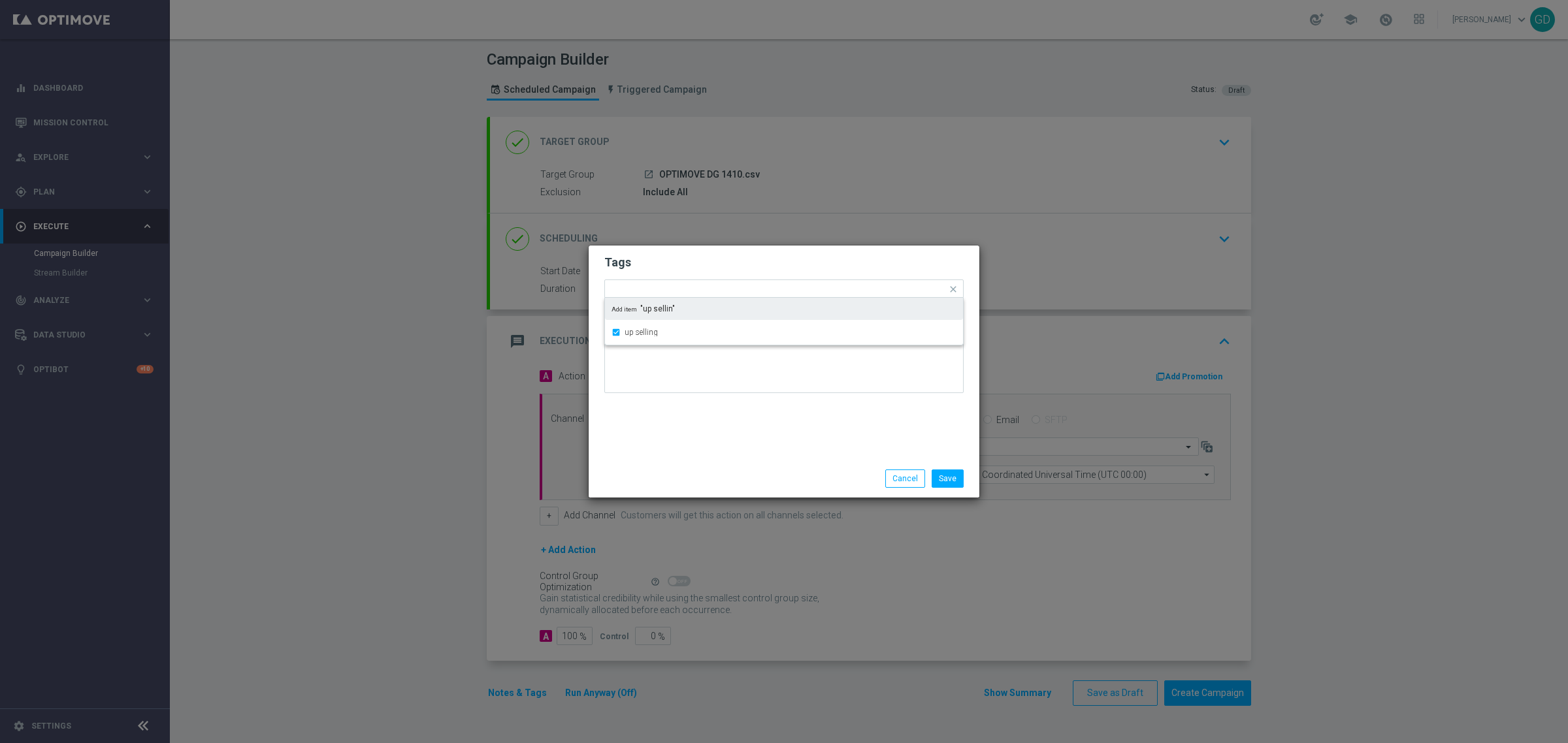
click at [703, 262] on h2 "Tags" at bounding box center [784, 262] width 360 height 16
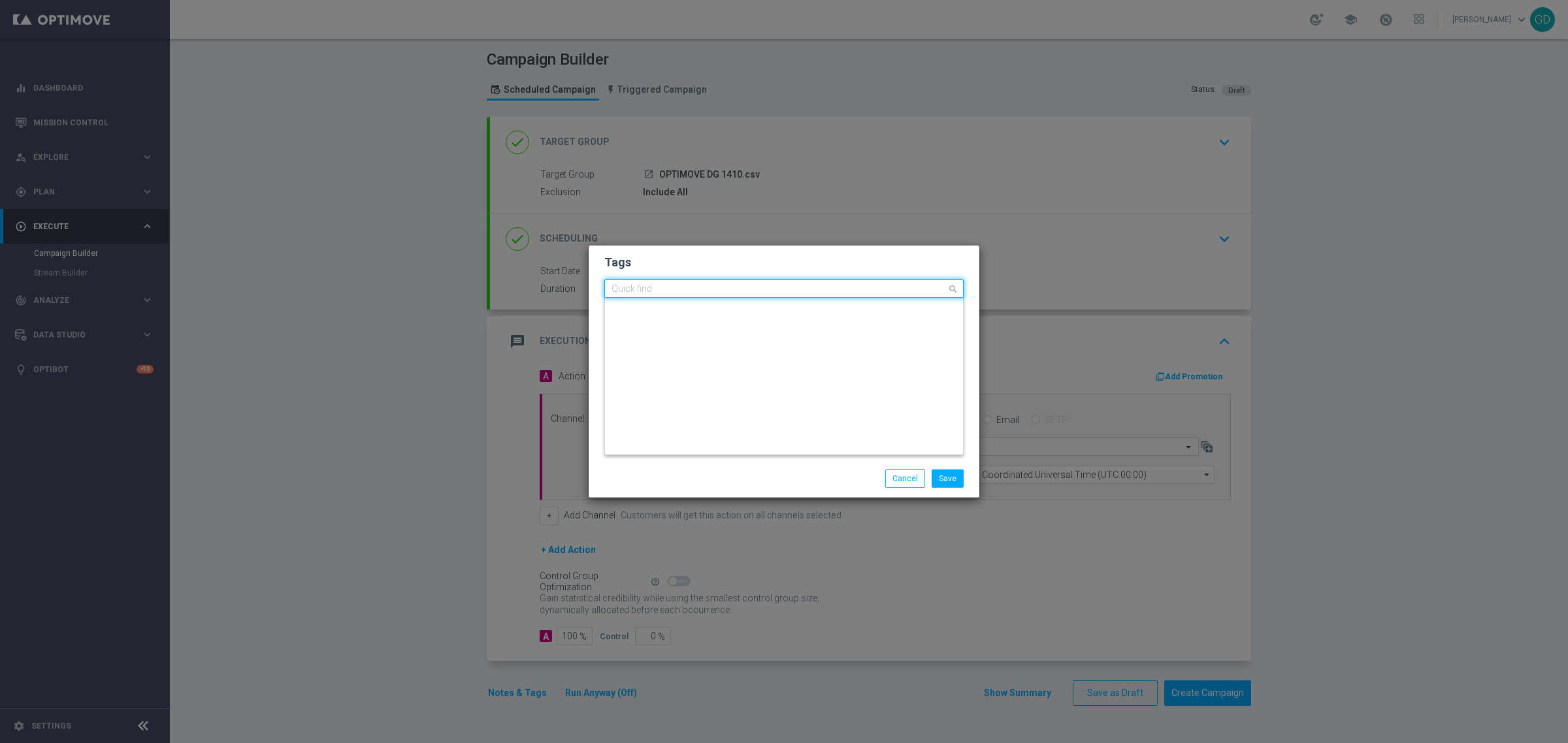
click at [743, 288] on input "text" at bounding box center [779, 289] width 335 height 11
click at [670, 347] on div "cb perso" at bounding box center [791, 350] width 332 height 8
type input "cb perso"
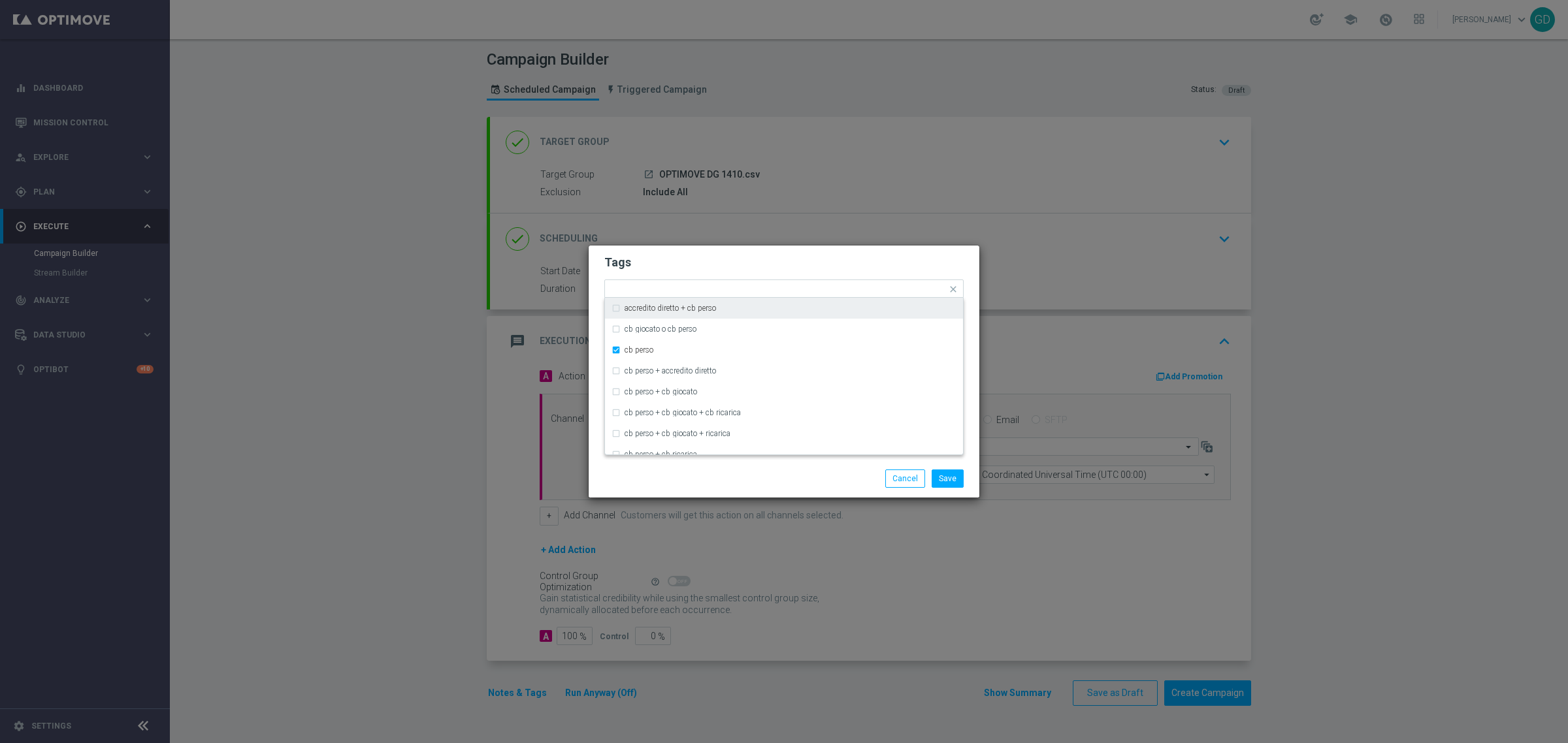
click at [727, 259] on h2 "Tags" at bounding box center [784, 262] width 360 height 16
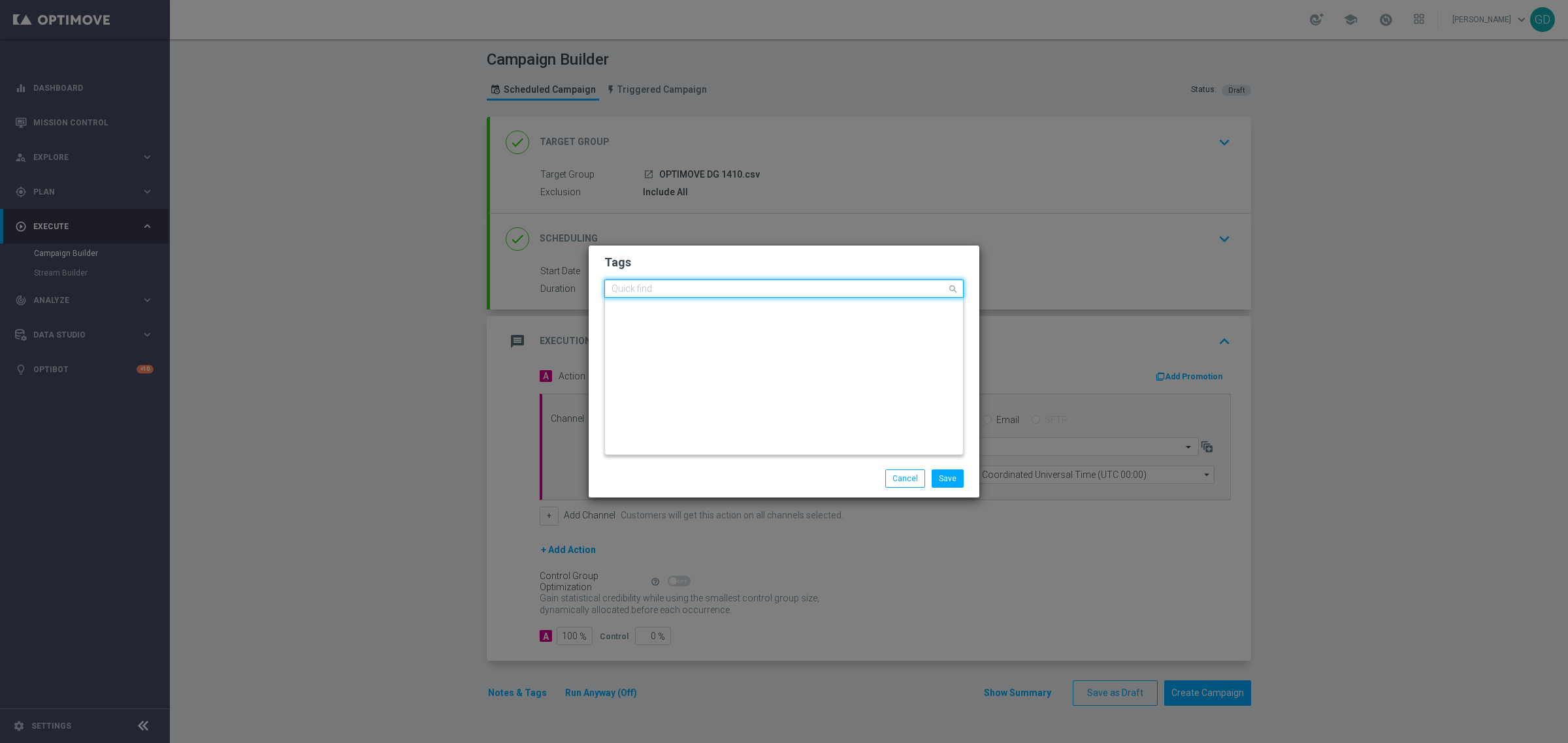
click at [811, 287] on input "text" at bounding box center [779, 289] width 335 height 11
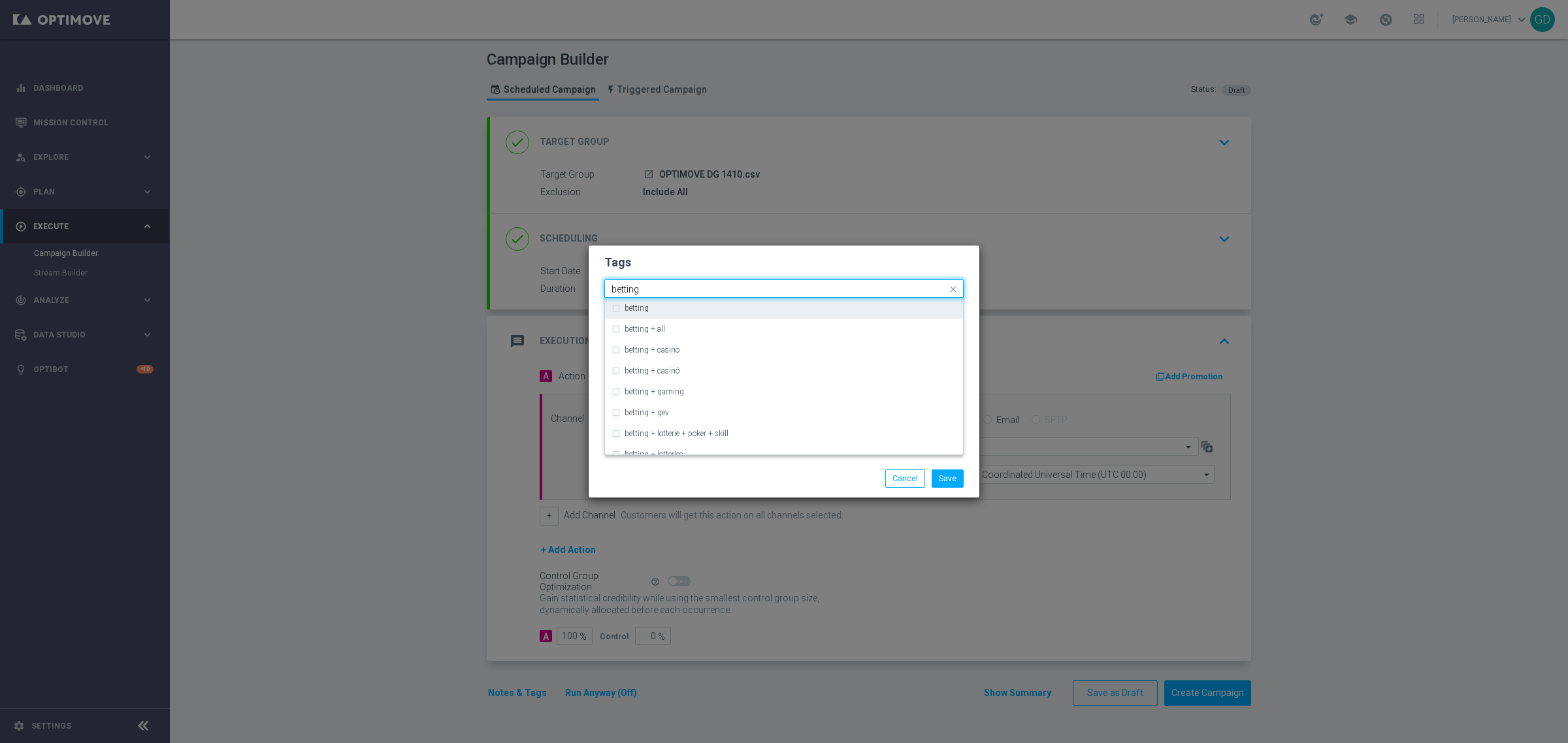
click at [625, 311] on label "betting" at bounding box center [637, 308] width 24 height 8
type input "betting"
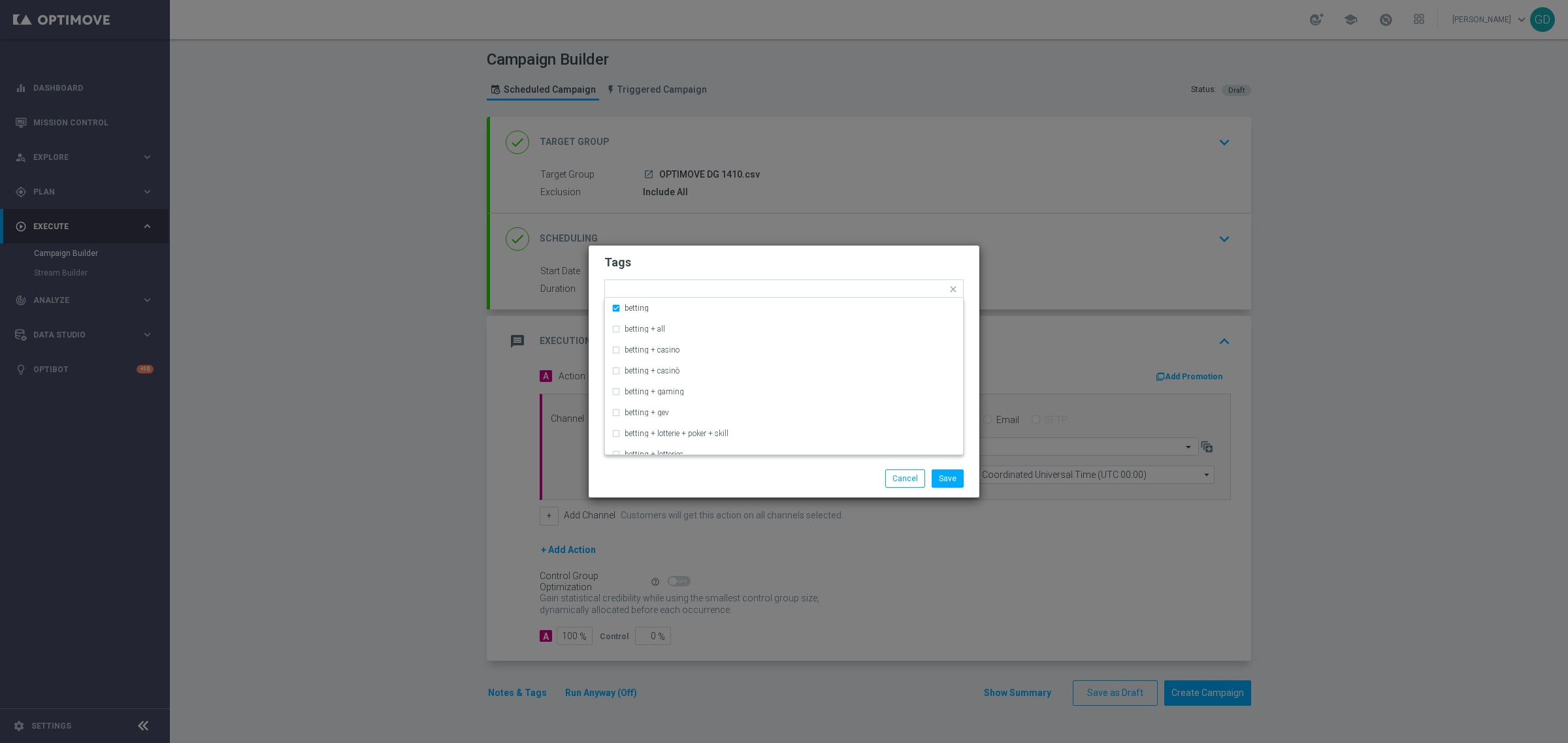
click at [719, 266] on h2 "Tags" at bounding box center [784, 262] width 360 height 16
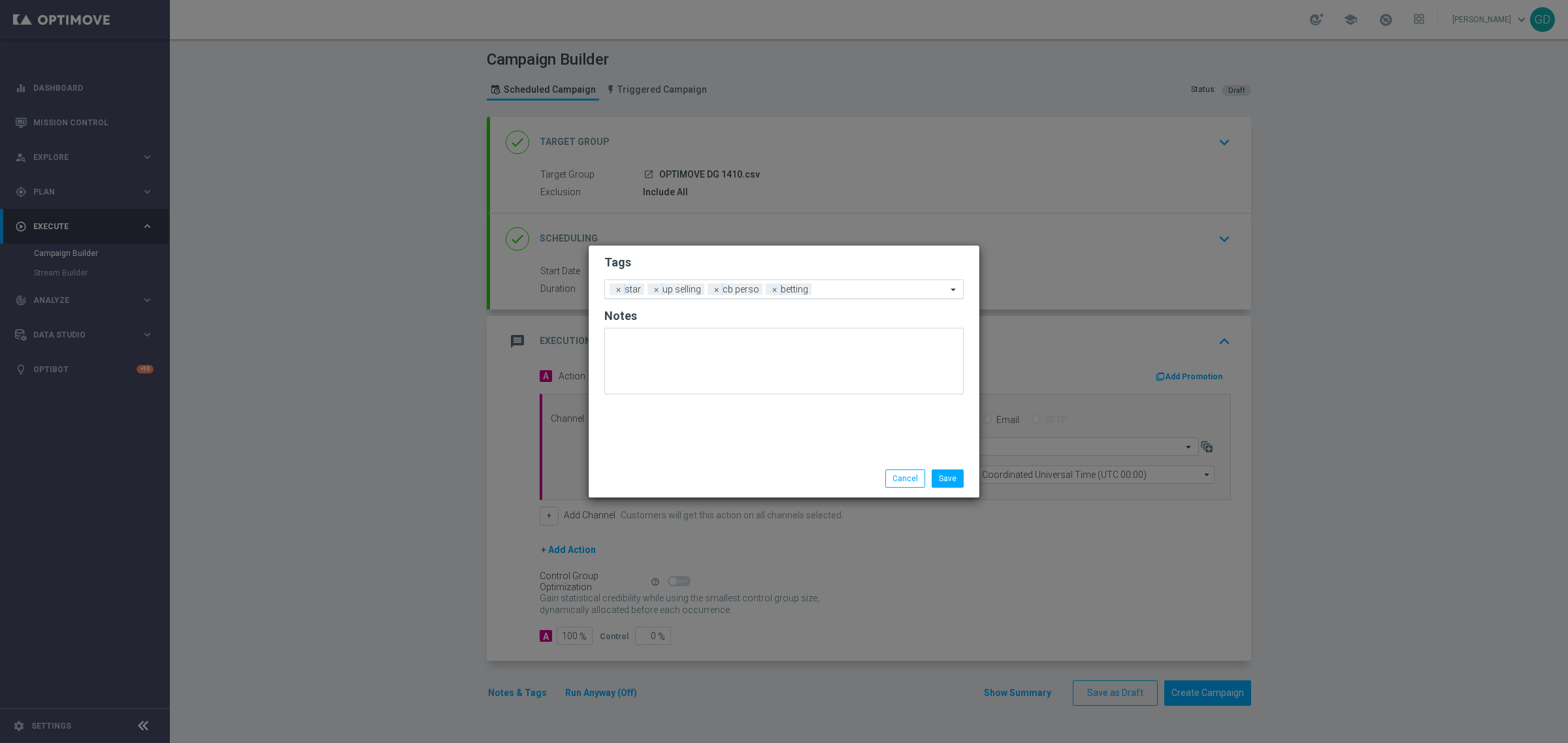
click at [854, 288] on input "text" at bounding box center [881, 290] width 130 height 11
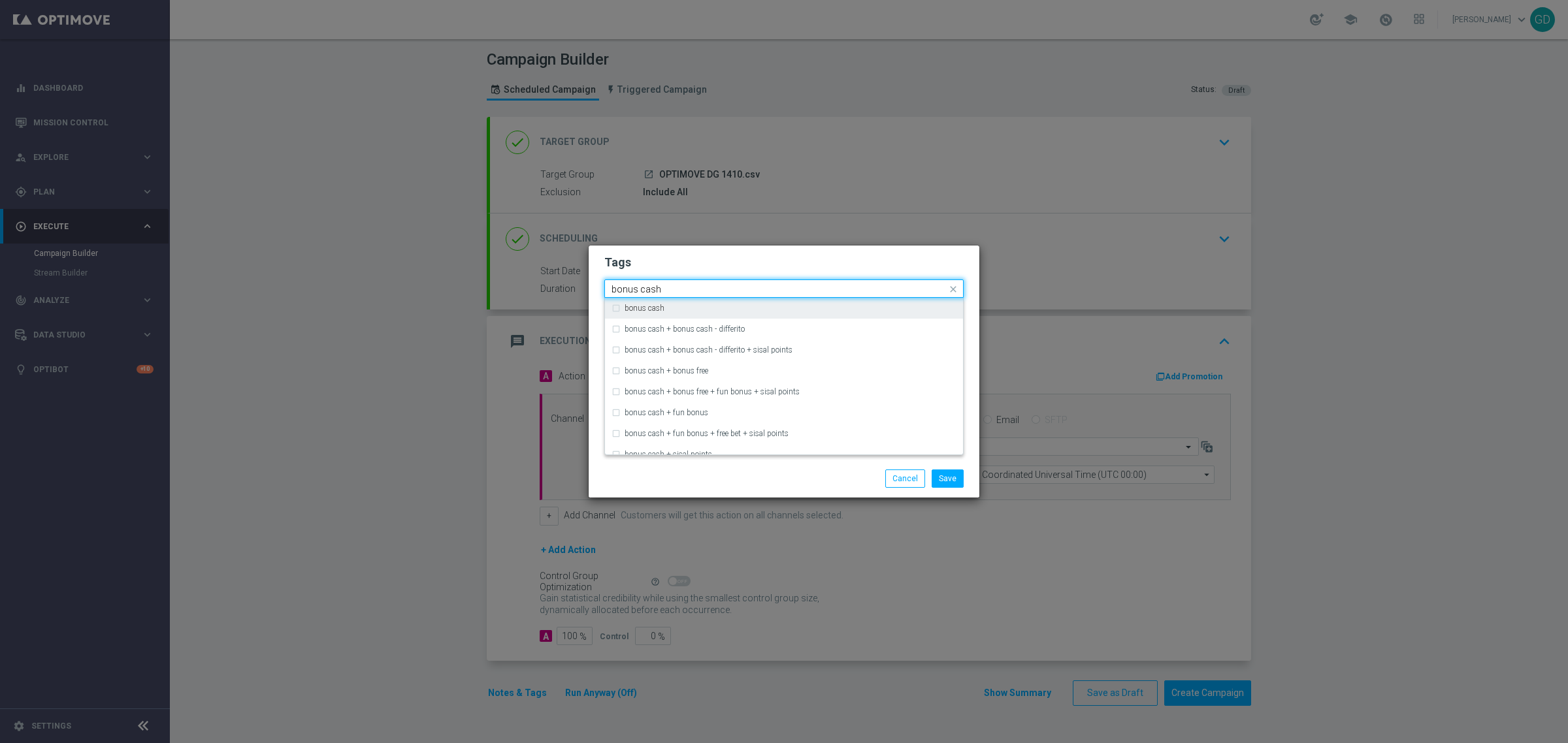
click at [617, 304] on div "bonus cash" at bounding box center [784, 308] width 345 height 20
type input "bonus cash"
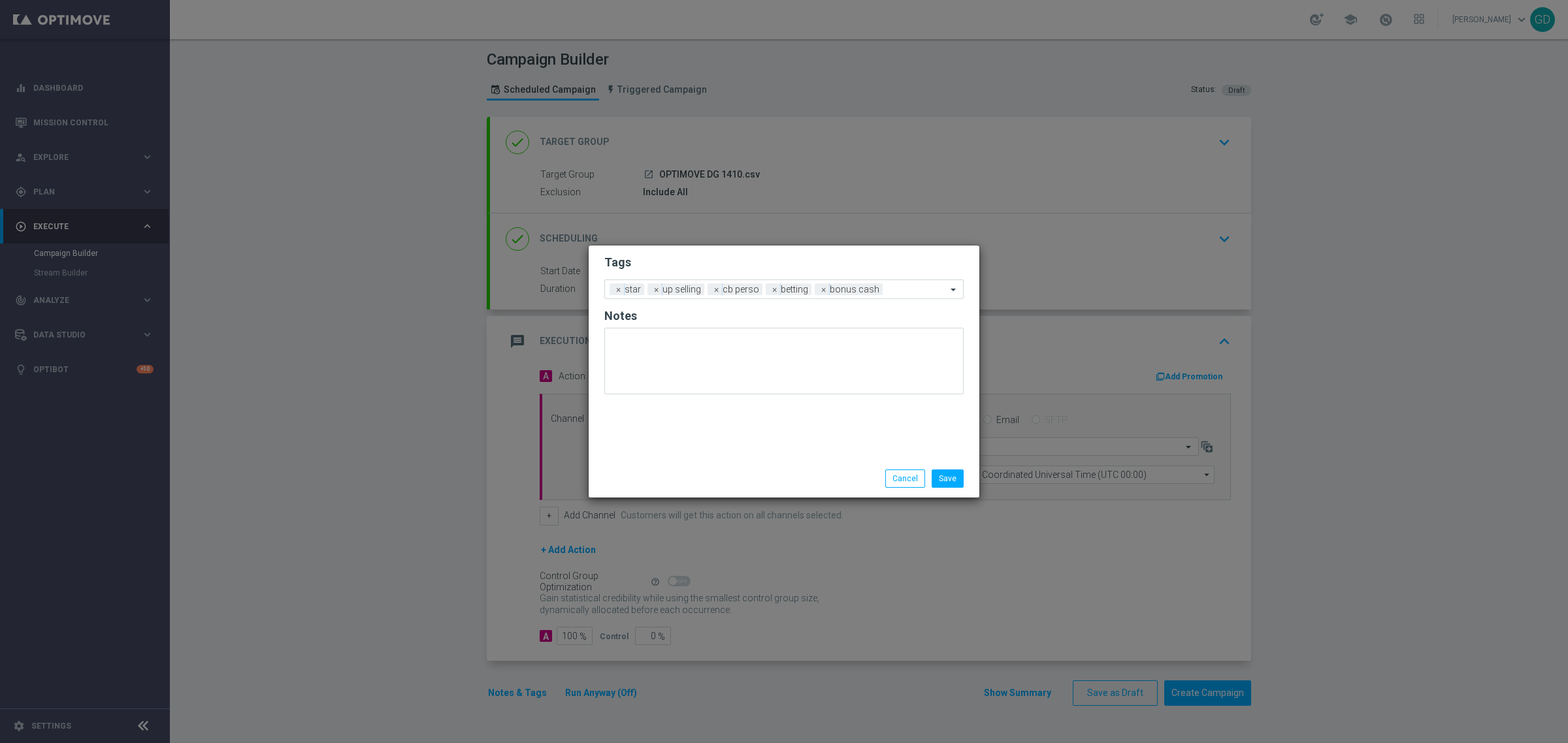
click at [740, 269] on h2 "Tags" at bounding box center [784, 262] width 360 height 16
click at [946, 481] on button "Save" at bounding box center [947, 479] width 32 height 19
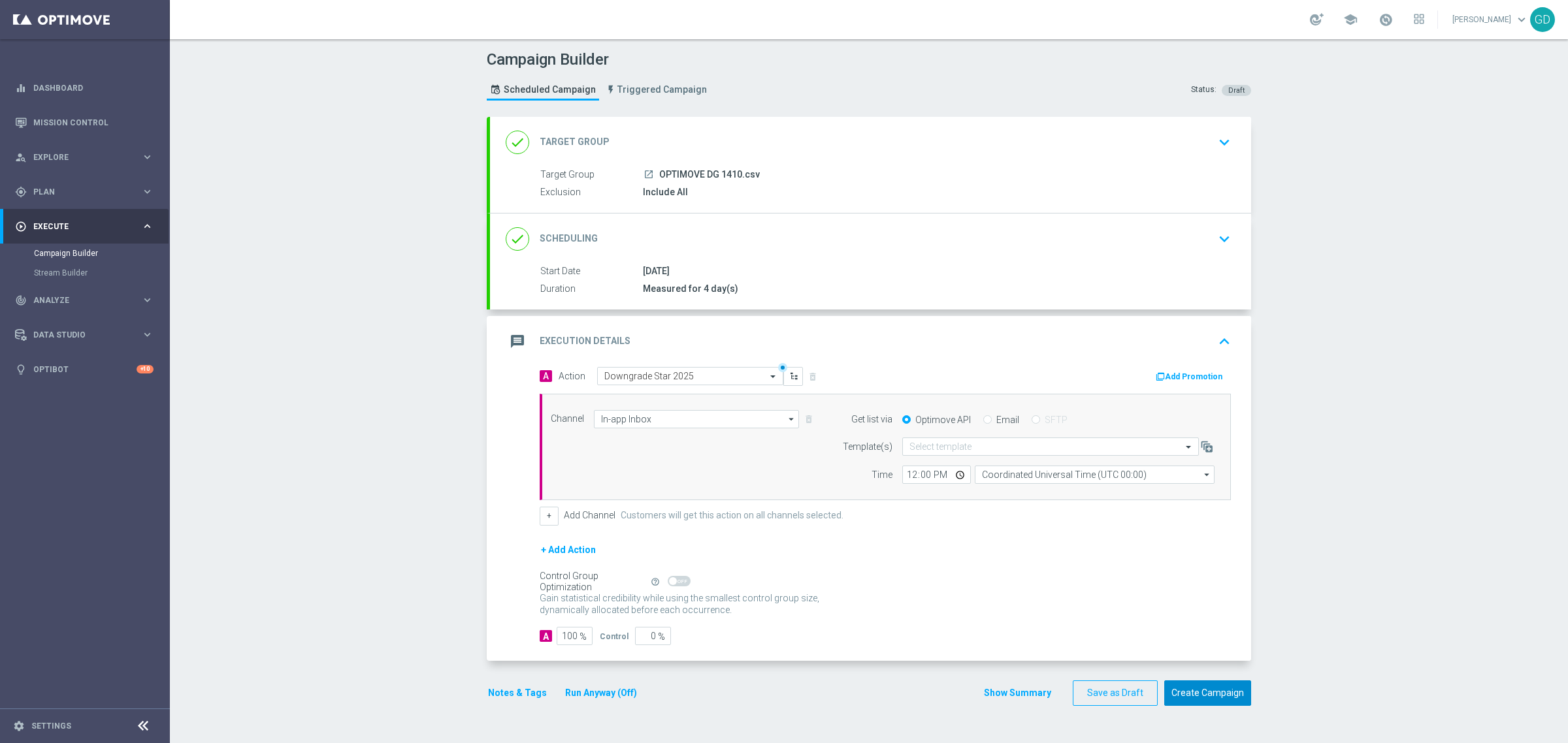
click at [1194, 690] on button "Create Campaign" at bounding box center [1208, 693] width 87 height 26
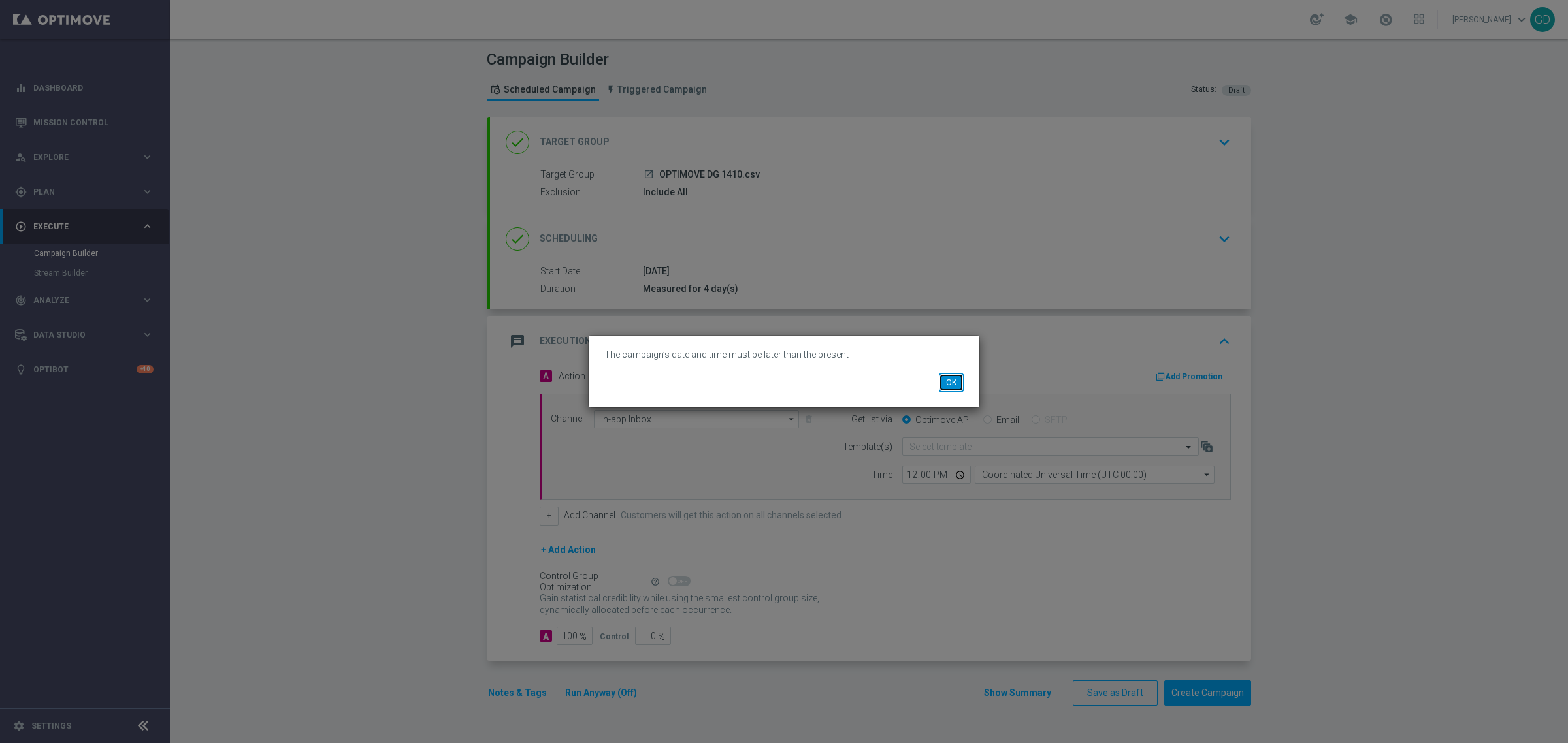
click at [954, 384] on button "OK" at bounding box center [951, 383] width 25 height 19
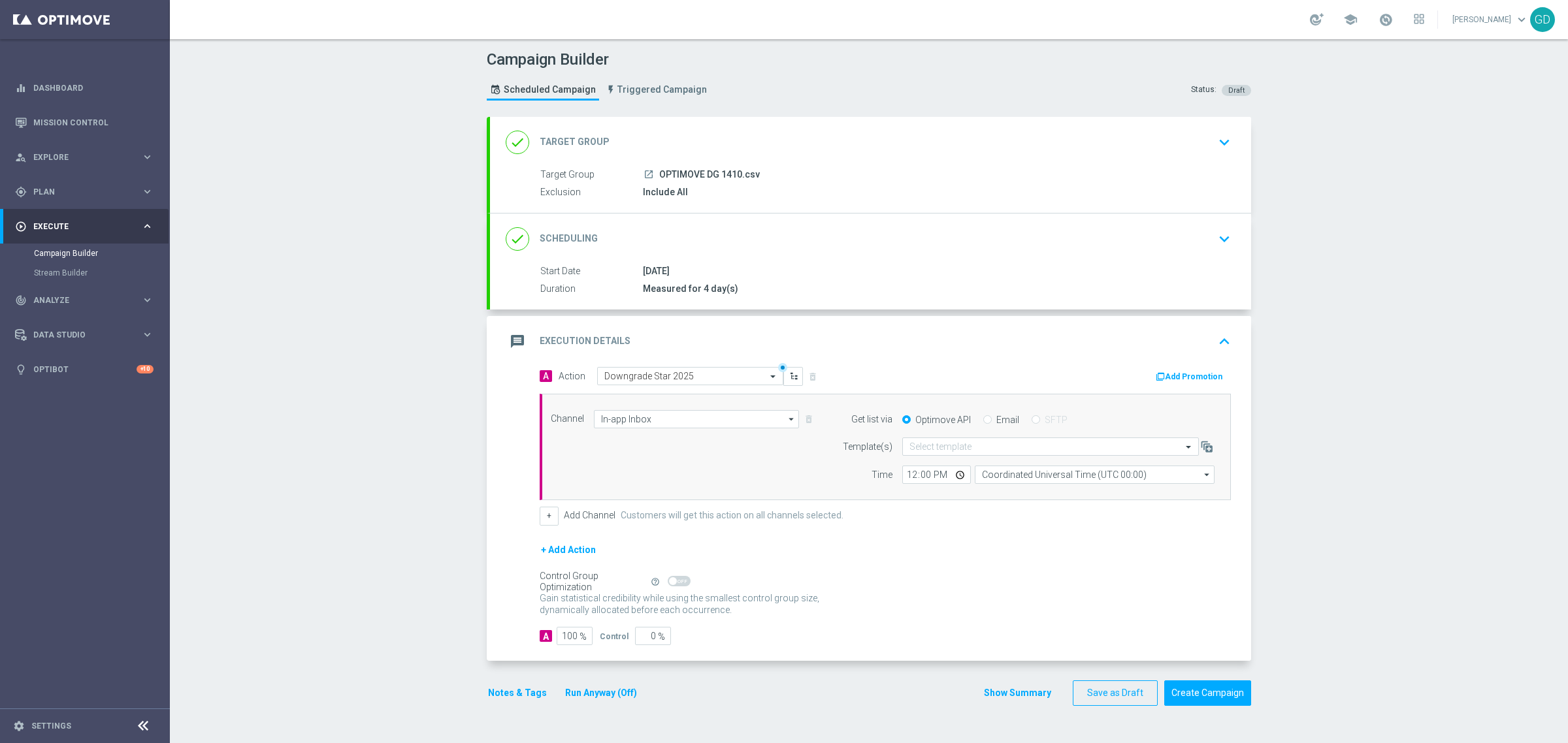
click at [578, 172] on label "Target Group" at bounding box center [591, 174] width 102 height 12
click at [697, 182] on div "Target Group launch OPTIMOVE DG 1410.csv Exclusion Include All" at bounding box center [870, 184] width 761 height 32
click at [657, 279] on div "Start Date [DATE] Duration Measured for 4 day(s)" at bounding box center [870, 280] width 761 height 32
click at [578, 256] on div "done Scheduling keyboard_arrow_down" at bounding box center [870, 238] width 761 height 51
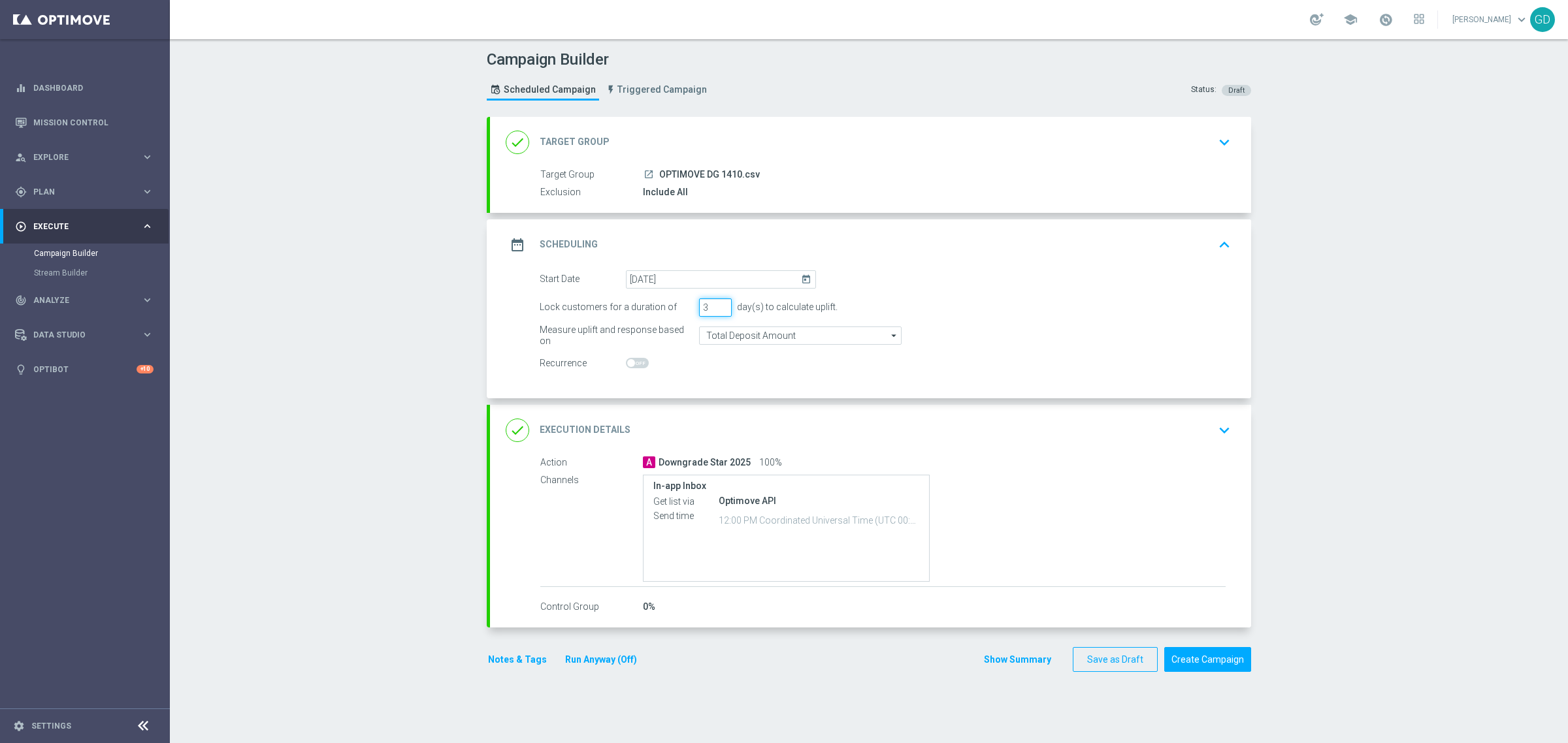
click at [719, 311] on input "3" at bounding box center [715, 307] width 33 height 19
type input "2"
click at [719, 311] on input "2" at bounding box center [715, 307] width 33 height 19
click at [1184, 654] on button "Create Campaign" at bounding box center [1208, 659] width 87 height 26
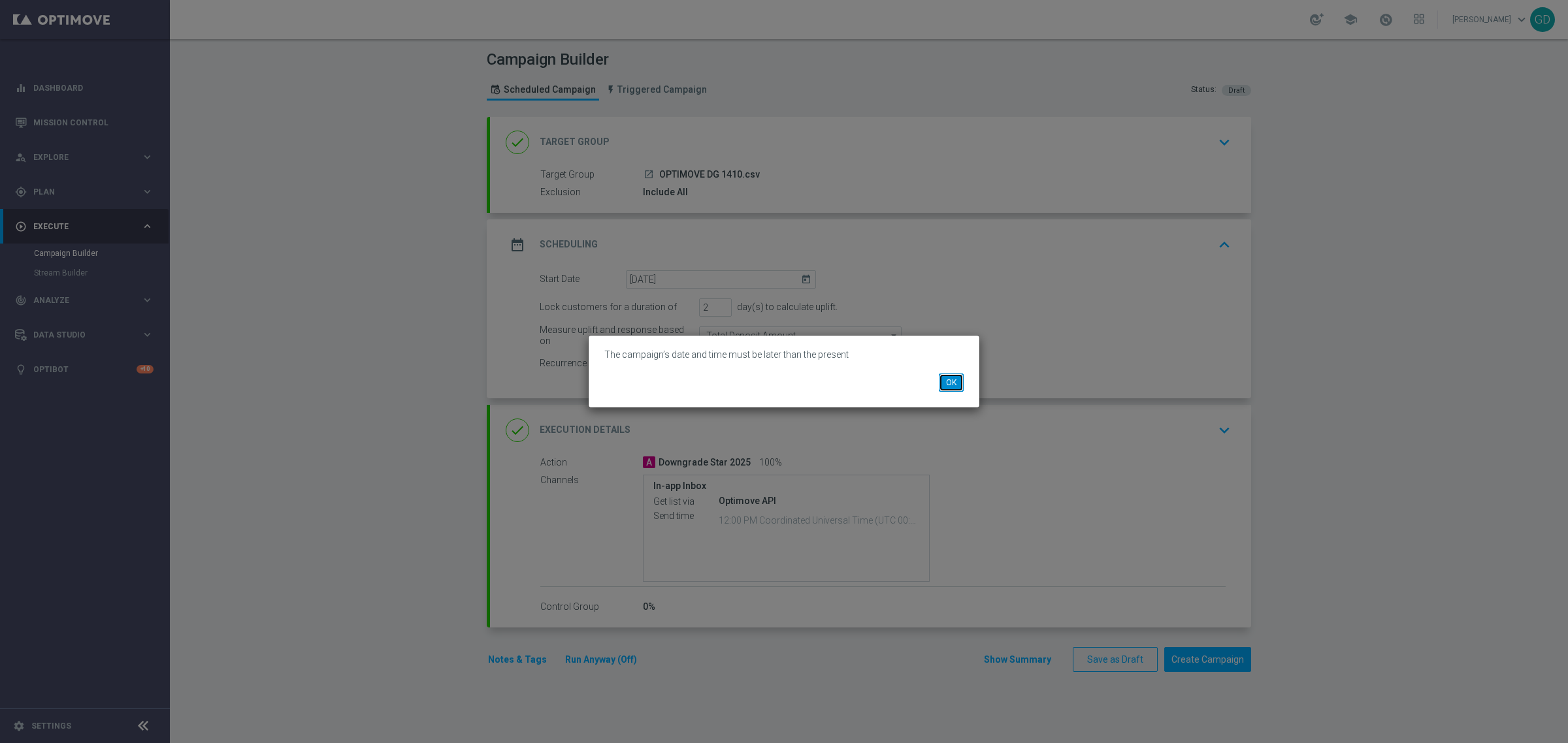
click at [944, 379] on button "OK" at bounding box center [951, 383] width 25 height 19
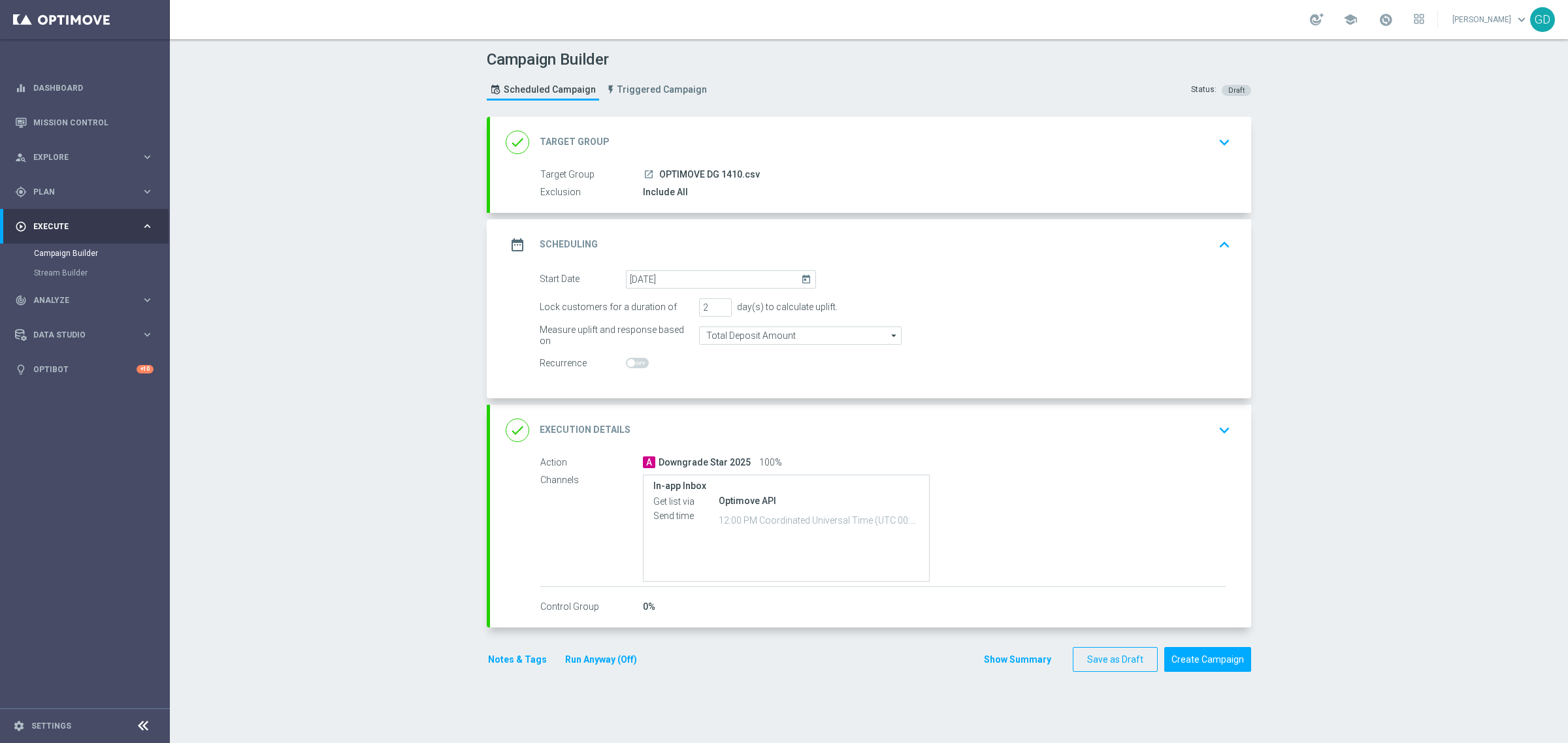
click at [801, 279] on icon "today" at bounding box center [808, 278] width 15 height 14
drag, startPoint x: 707, startPoint y: 395, endPoint x: 700, endPoint y: 391, distance: 8.1
click at [700, 391] on span "15" at bounding box center [702, 393] width 20 height 20
type input "[DATE]"
click at [1188, 659] on button "Create Campaign" at bounding box center [1208, 659] width 87 height 26
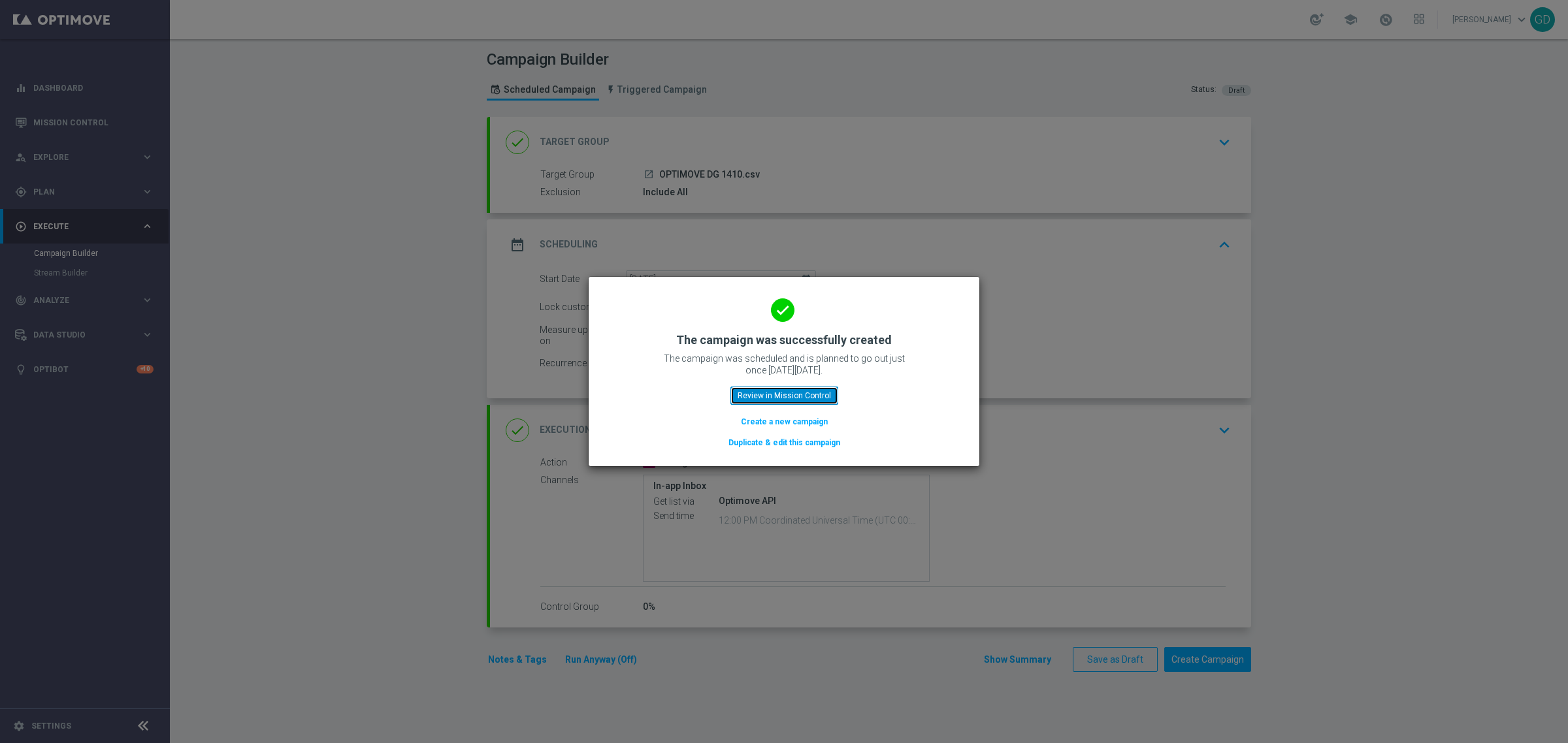
click at [799, 396] on button "Review in Mission Control" at bounding box center [784, 395] width 108 height 19
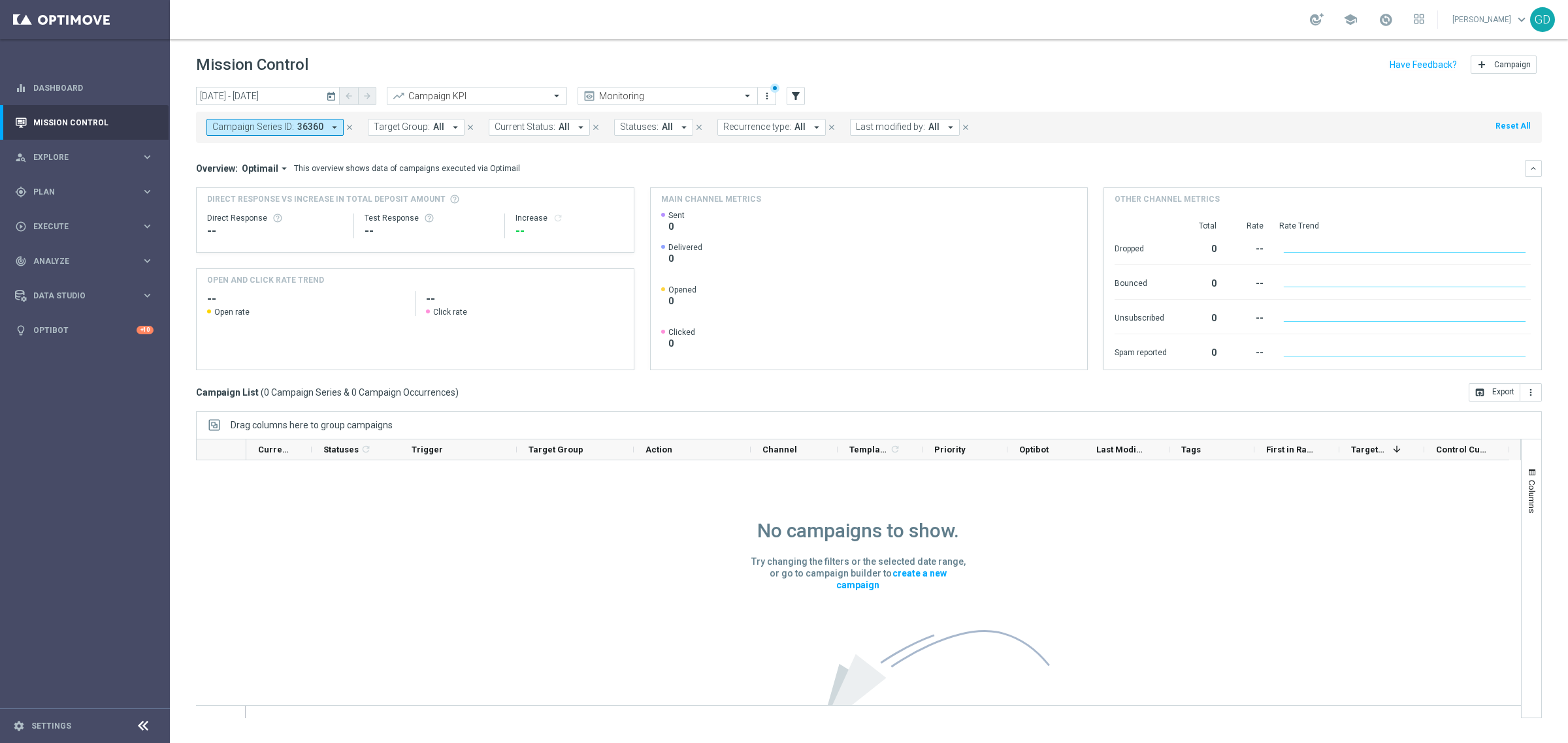
click at [345, 124] on icon "close" at bounding box center [349, 127] width 9 height 9
